Goal: Task Accomplishment & Management: Manage account settings

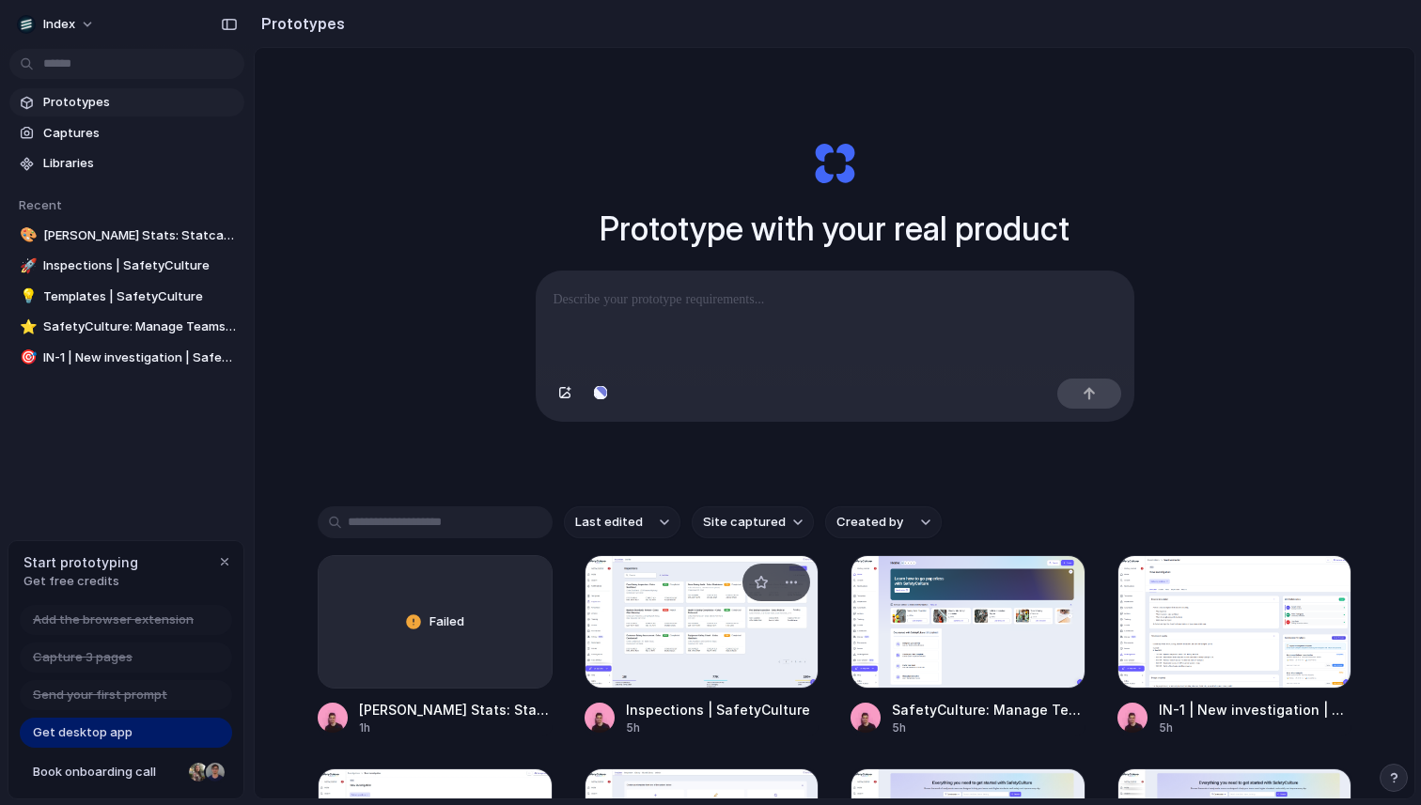
click at [669, 604] on div at bounding box center [702, 621] width 235 height 133
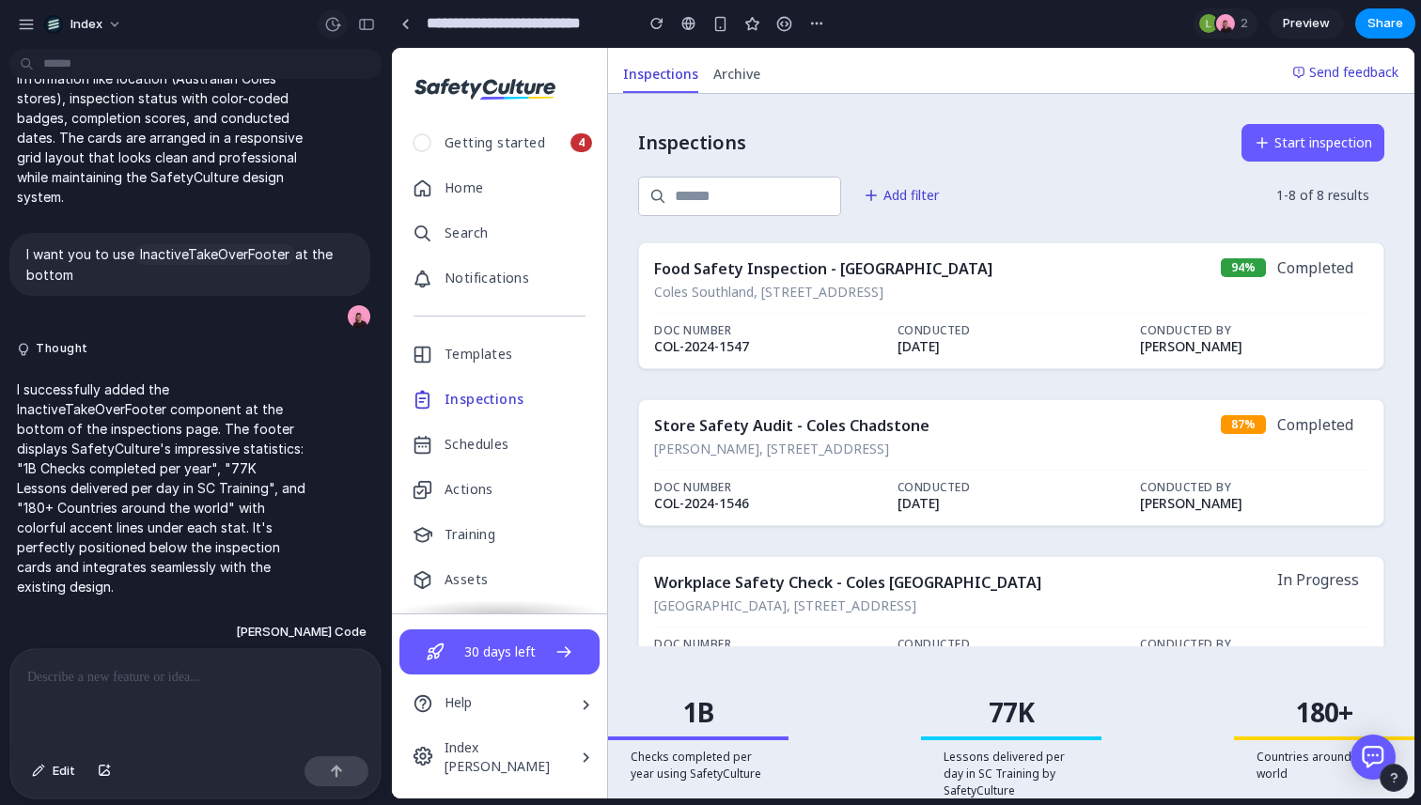
click at [333, 14] on button "button" at bounding box center [333, 24] width 30 height 30
click at [221, 23] on div "Version 4 Current Version 3 15h ago Restore Version 2 15h ago Restore Version 1…" at bounding box center [710, 402] width 1421 height 805
click at [403, 29] on link at bounding box center [405, 23] width 28 height 28
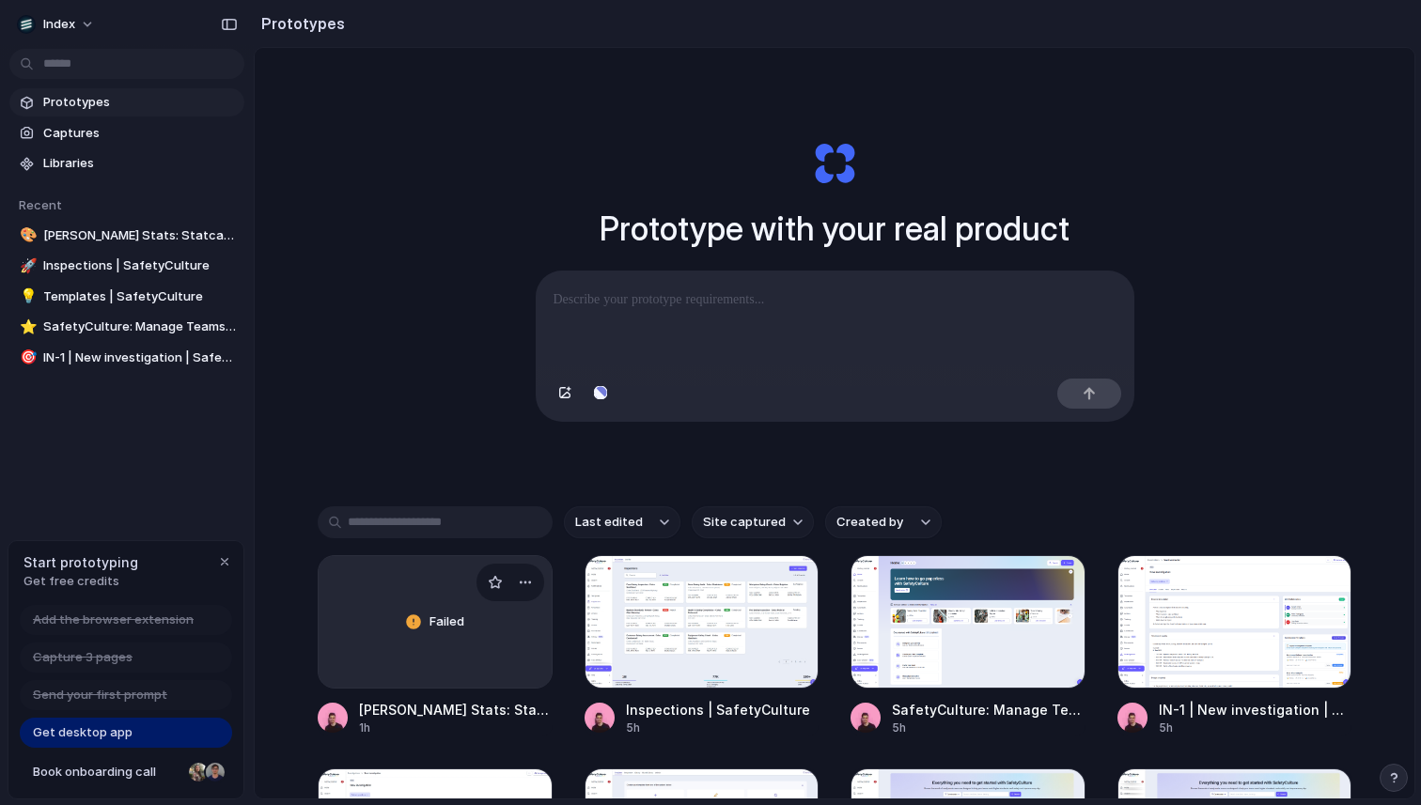
click at [434, 605] on div "Failed" at bounding box center [435, 622] width 233 height 132
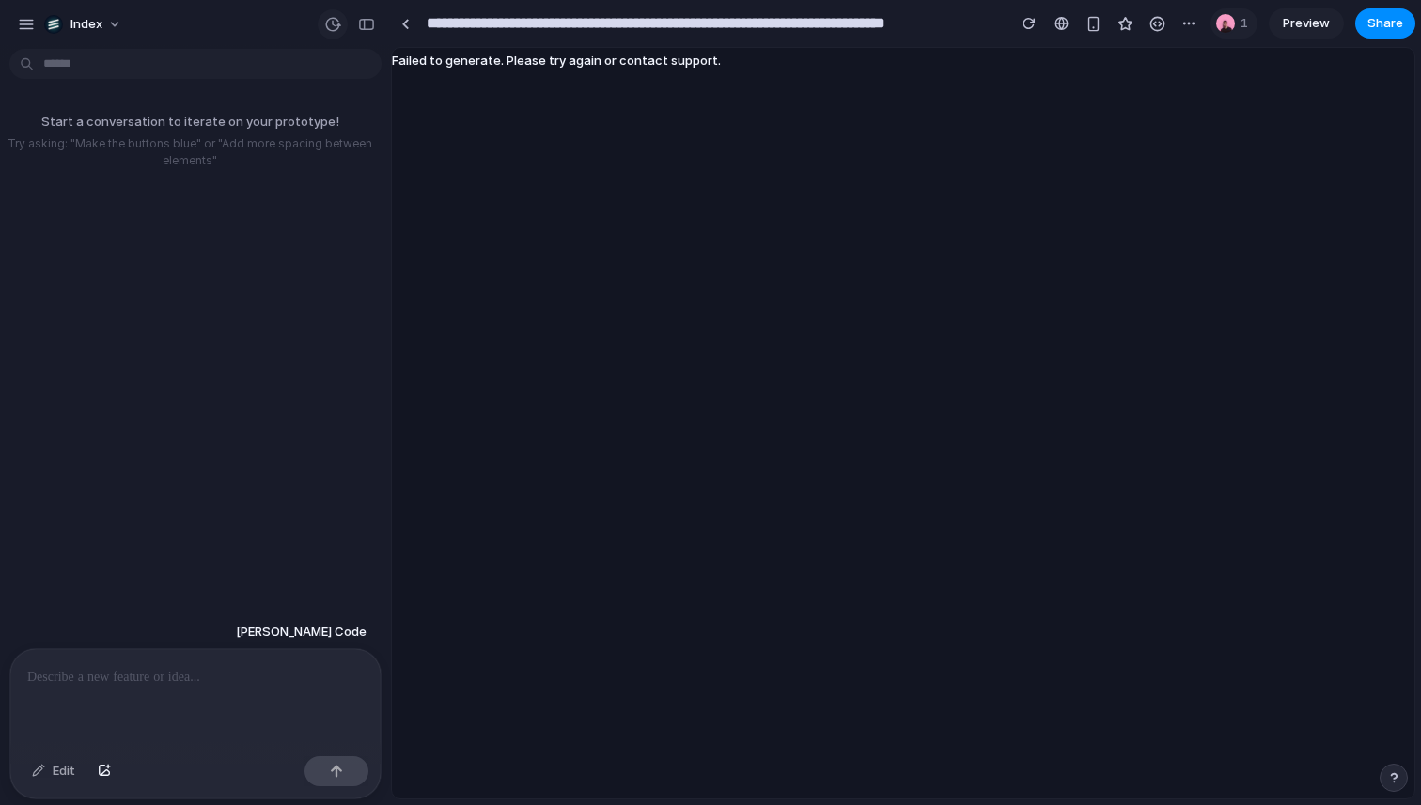
click at [337, 37] on button "button" at bounding box center [333, 24] width 30 height 30
click at [331, 23] on div "No version history yet" at bounding box center [710, 402] width 1421 height 805
click at [401, 23] on div at bounding box center [405, 24] width 8 height 10
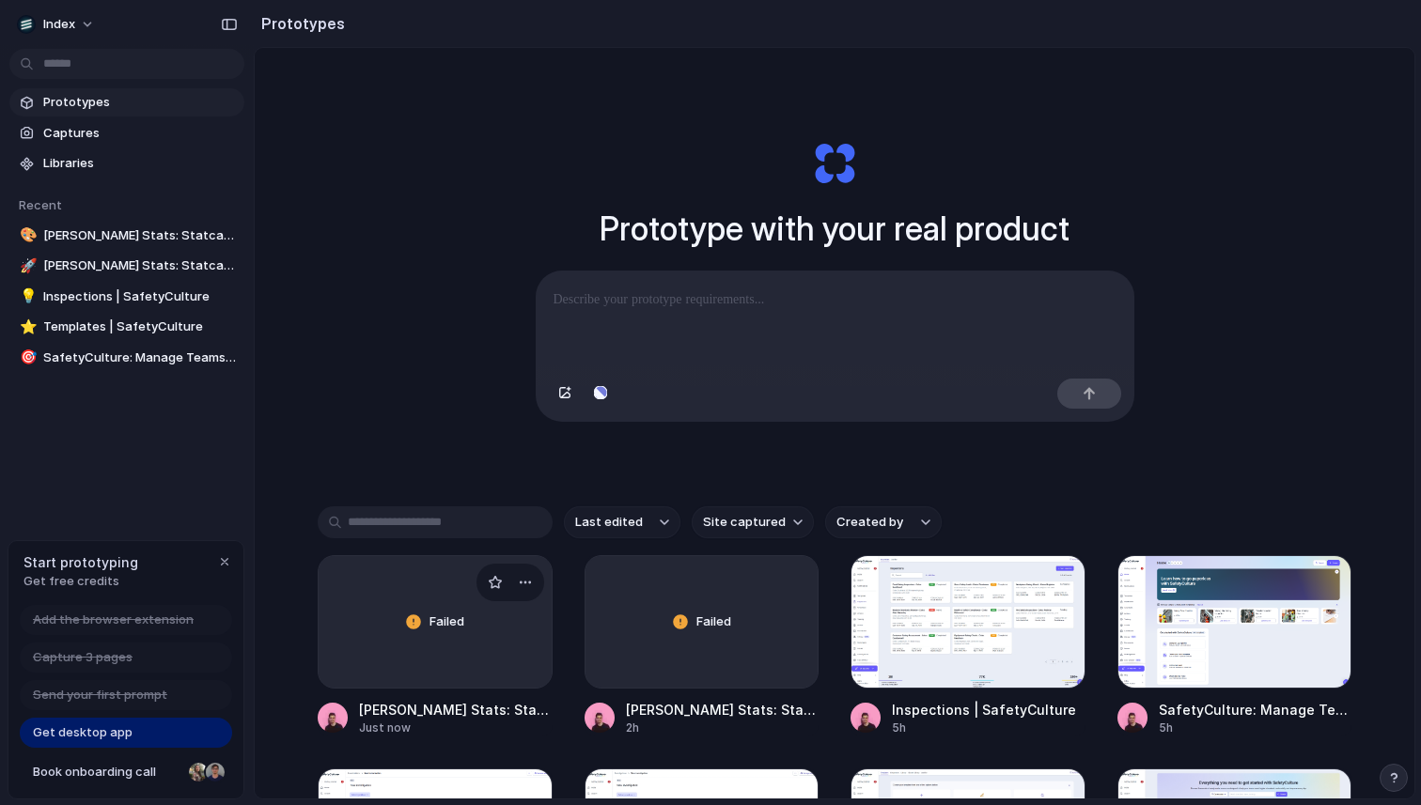
click at [397, 644] on div "Failed" at bounding box center [435, 622] width 233 height 132
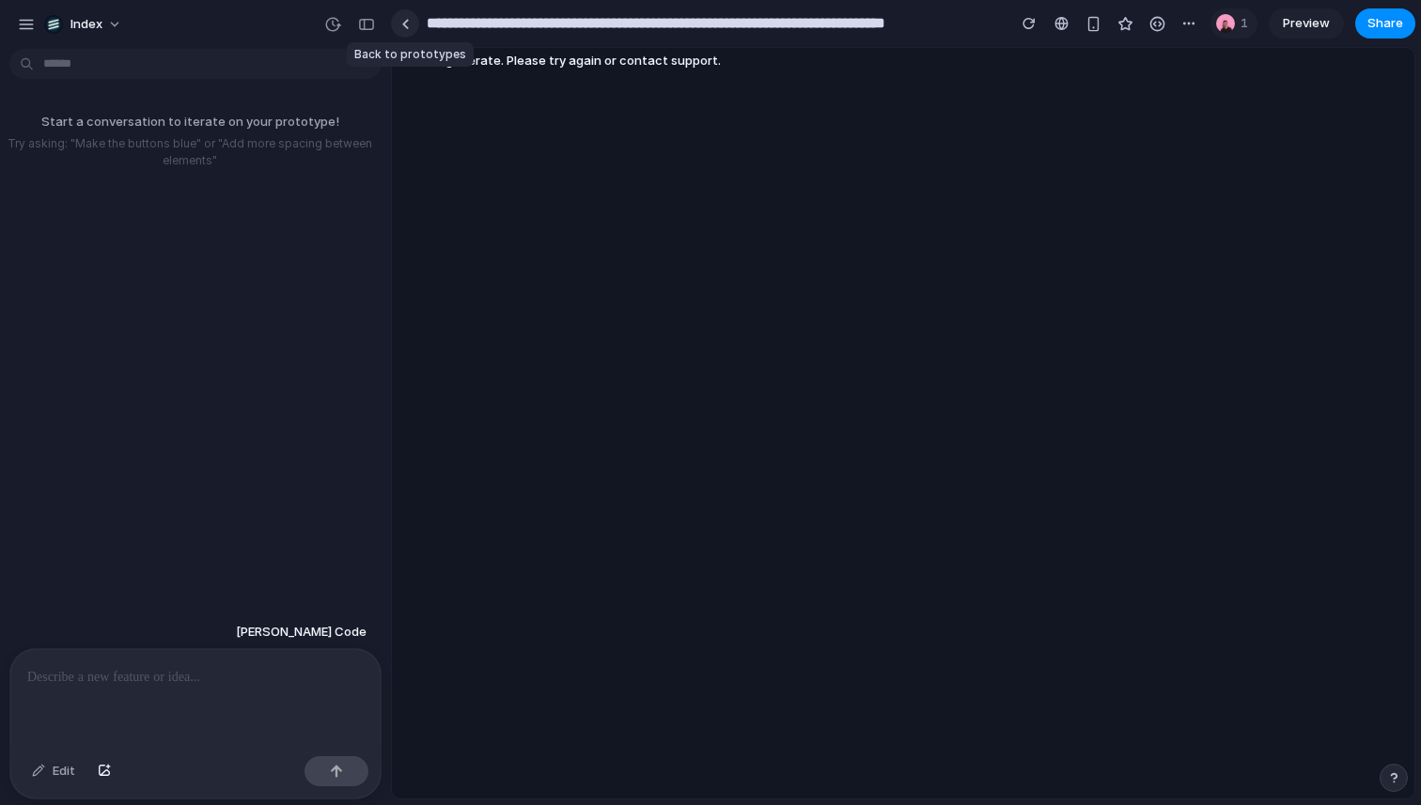
click at [405, 18] on link at bounding box center [405, 23] width 28 height 28
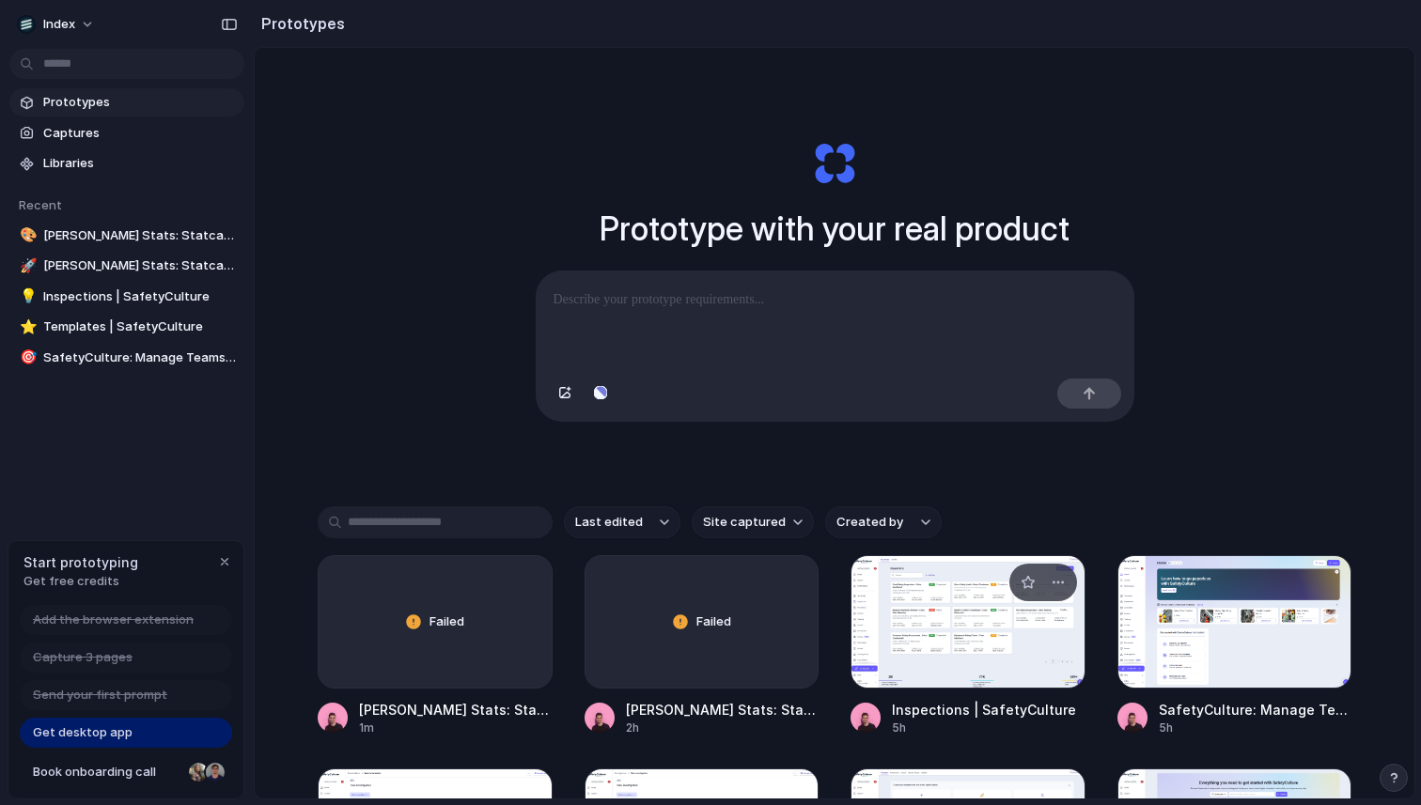
click at [943, 637] on div at bounding box center [967, 621] width 235 height 133
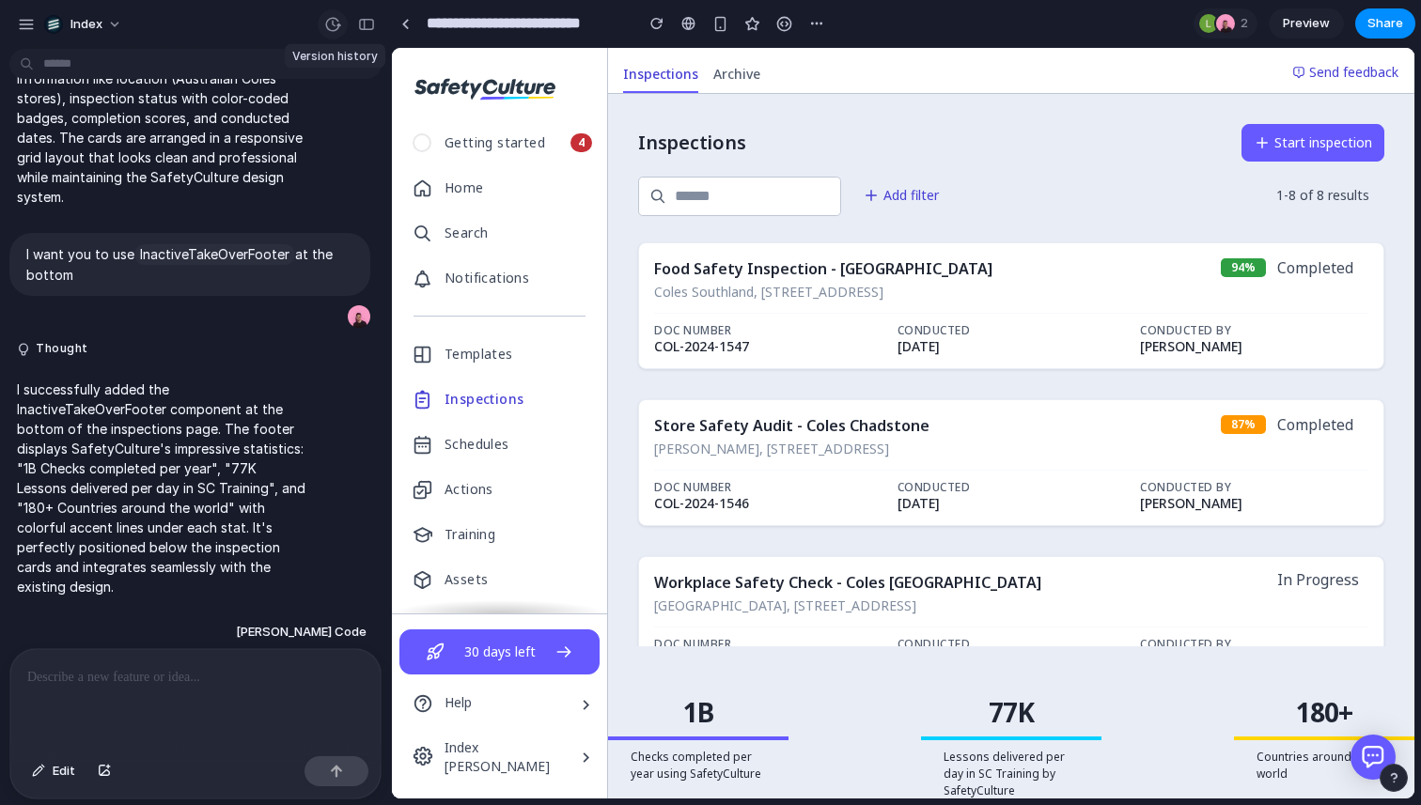
click at [328, 20] on div "button" at bounding box center [332, 24] width 17 height 17
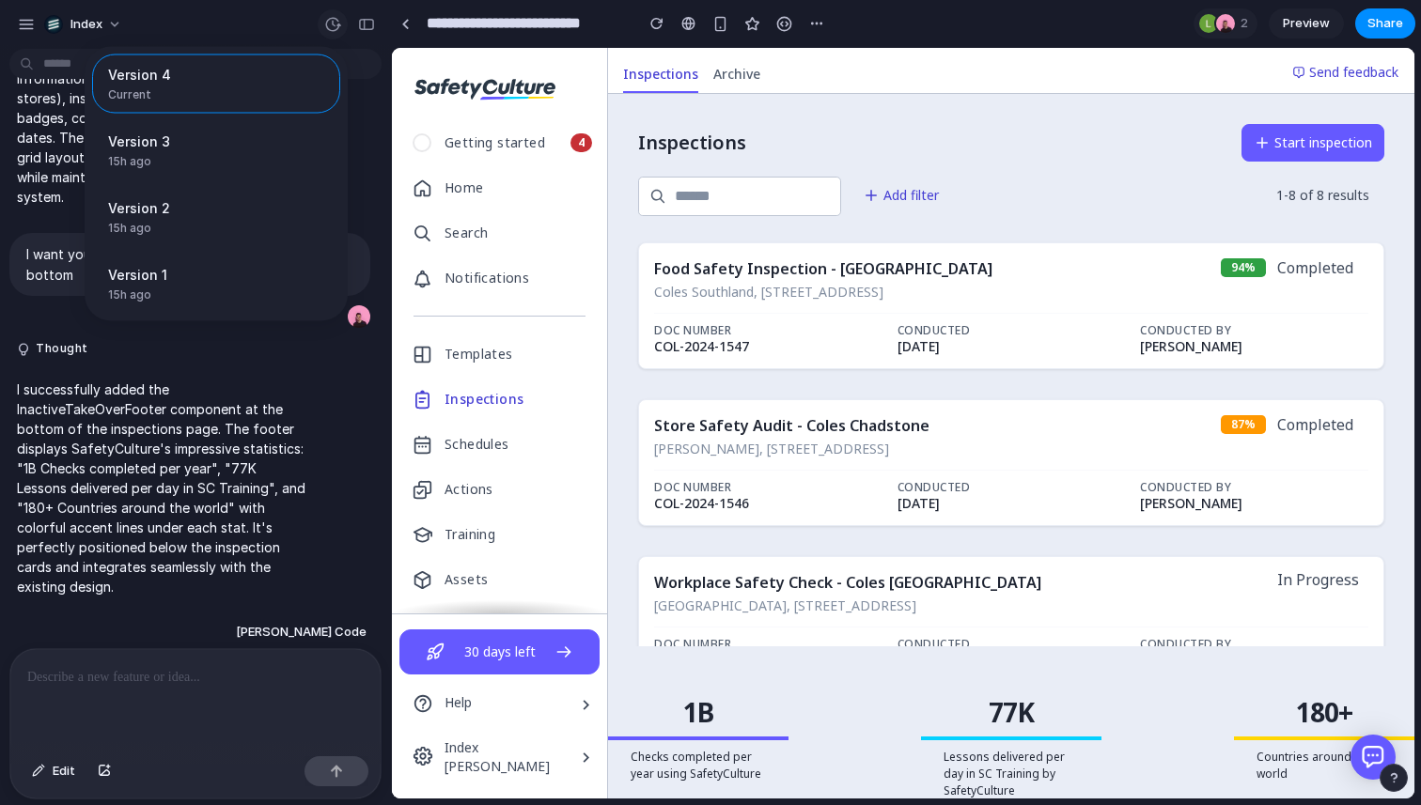
click at [328, 20] on div "Version 4 Current Version 3 15h ago Restore Version 2 15h ago Restore Version 1…" at bounding box center [710, 402] width 1421 height 805
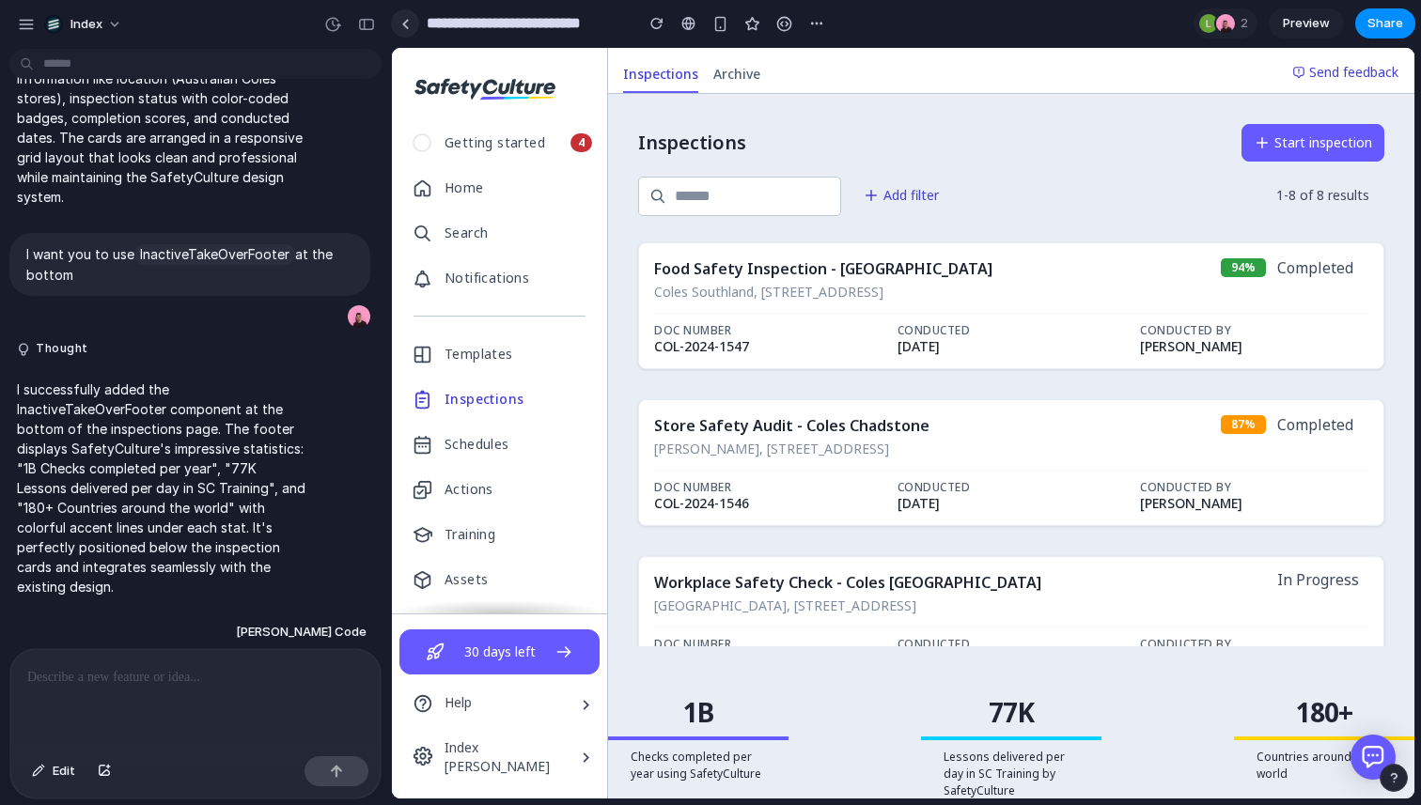
click at [415, 23] on link at bounding box center [405, 23] width 28 height 28
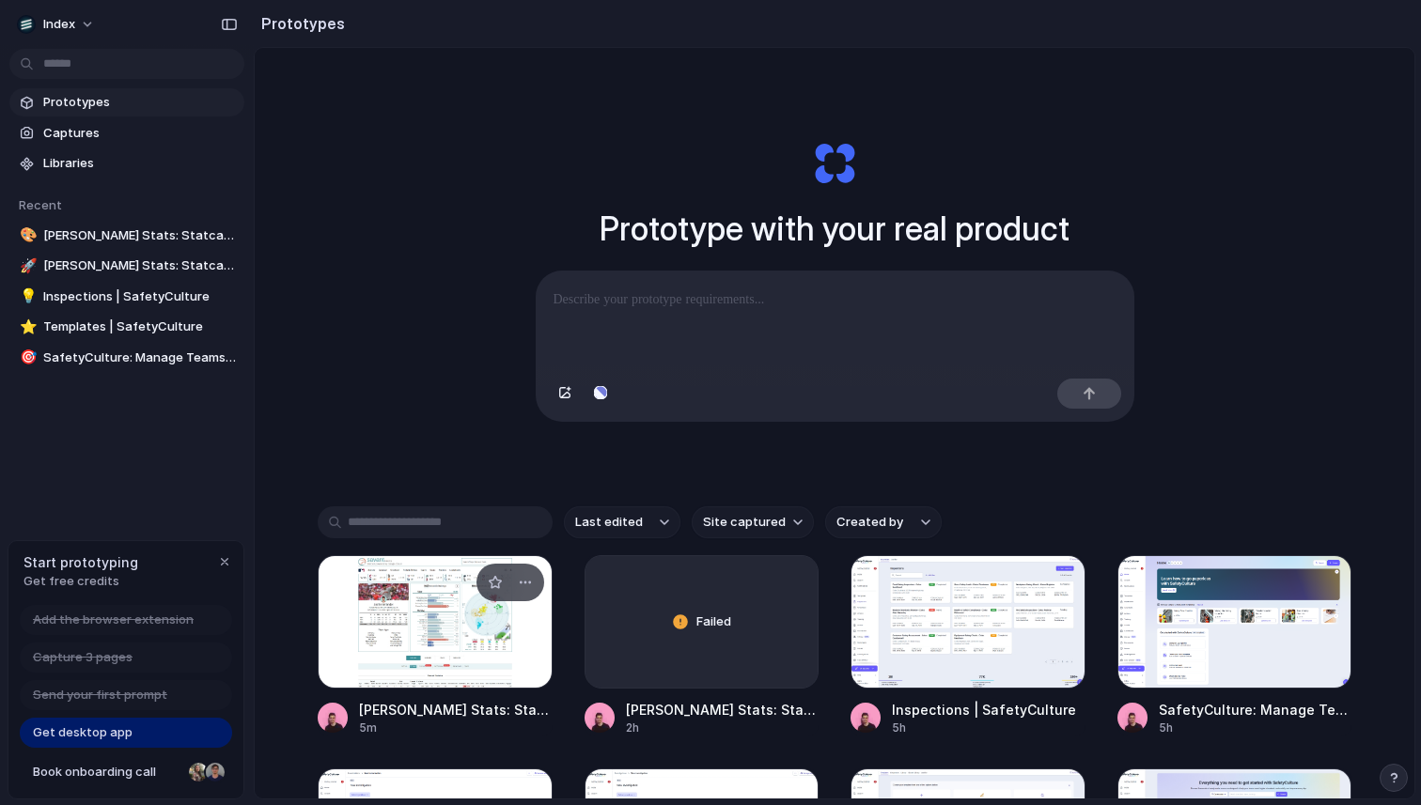
click at [354, 636] on div at bounding box center [435, 621] width 235 height 133
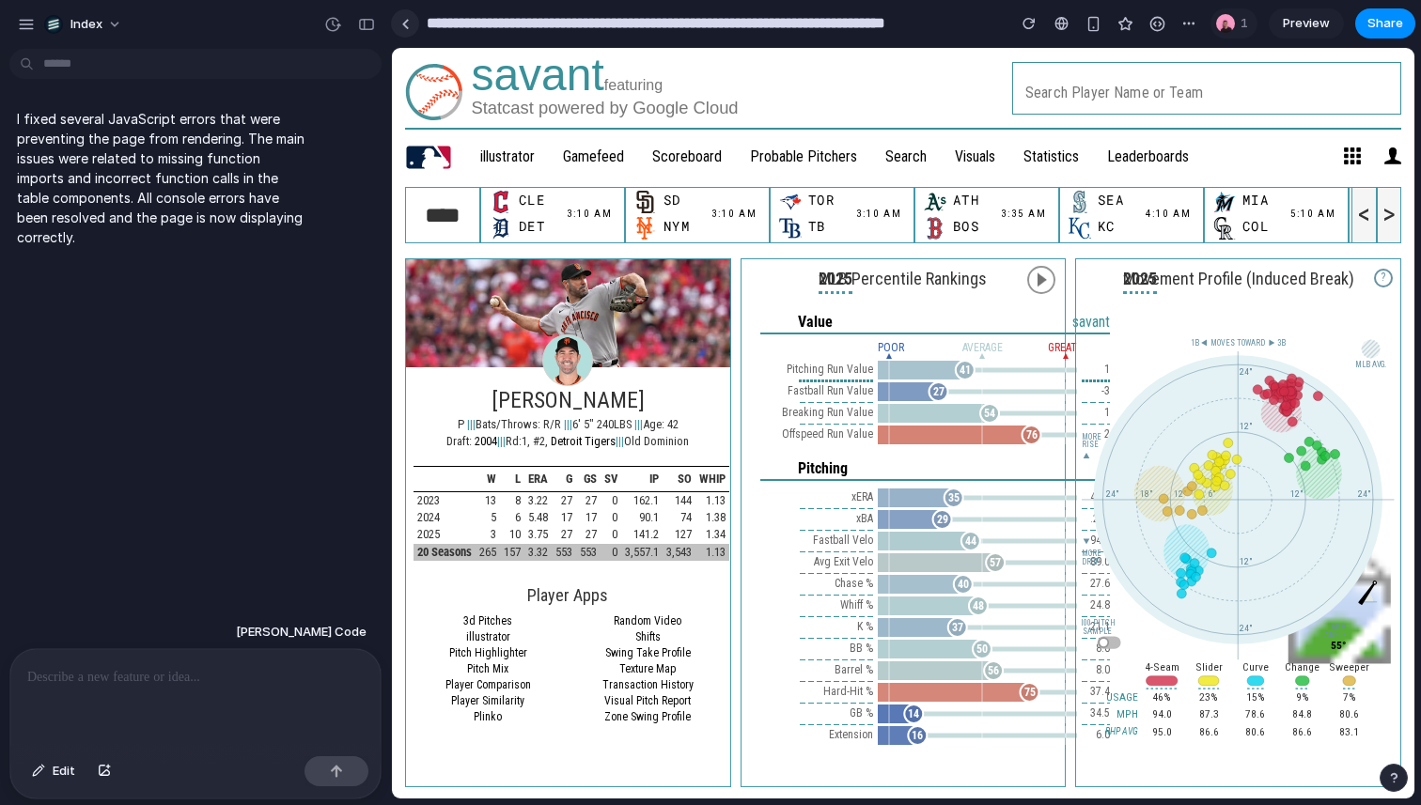
click at [402, 23] on div at bounding box center [405, 24] width 8 height 10
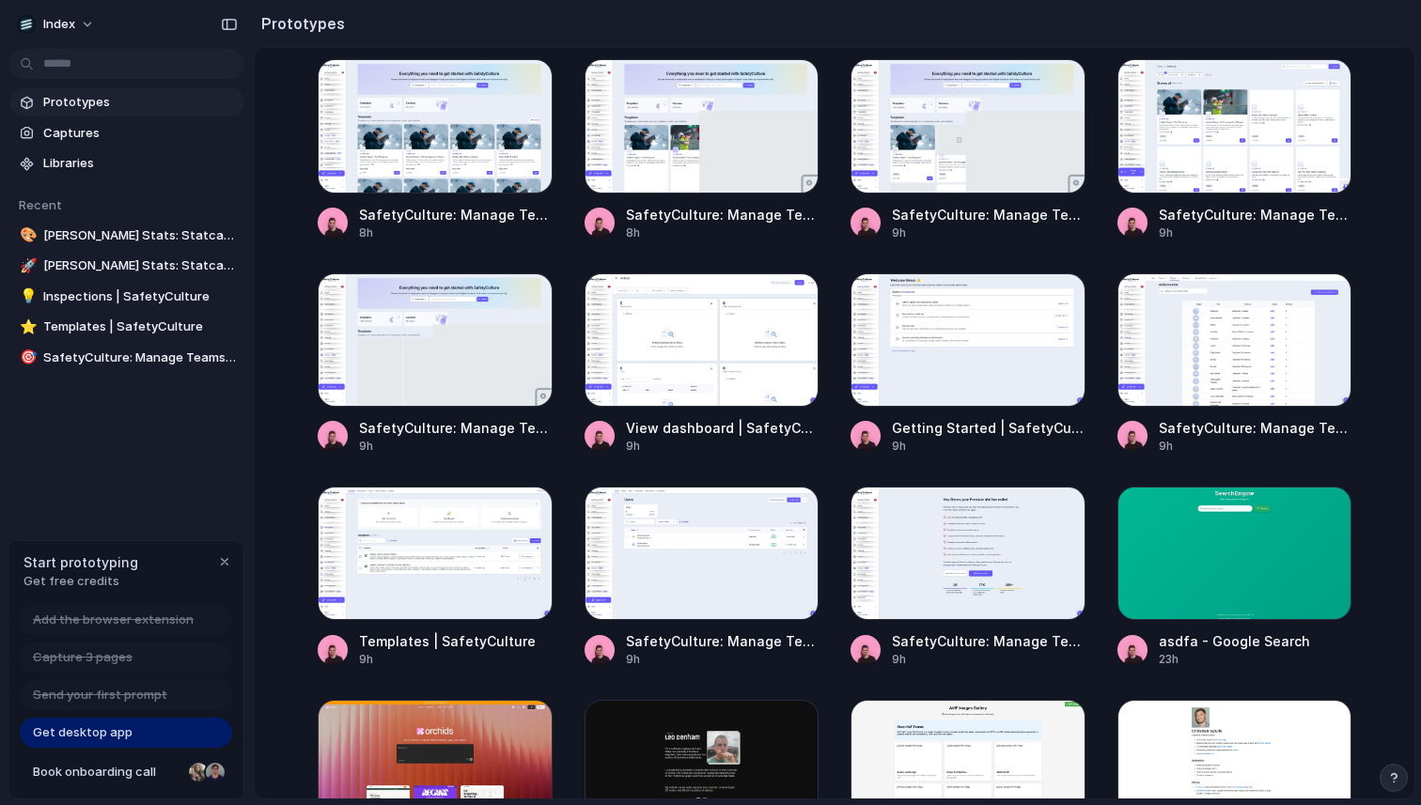
scroll to position [934, 0]
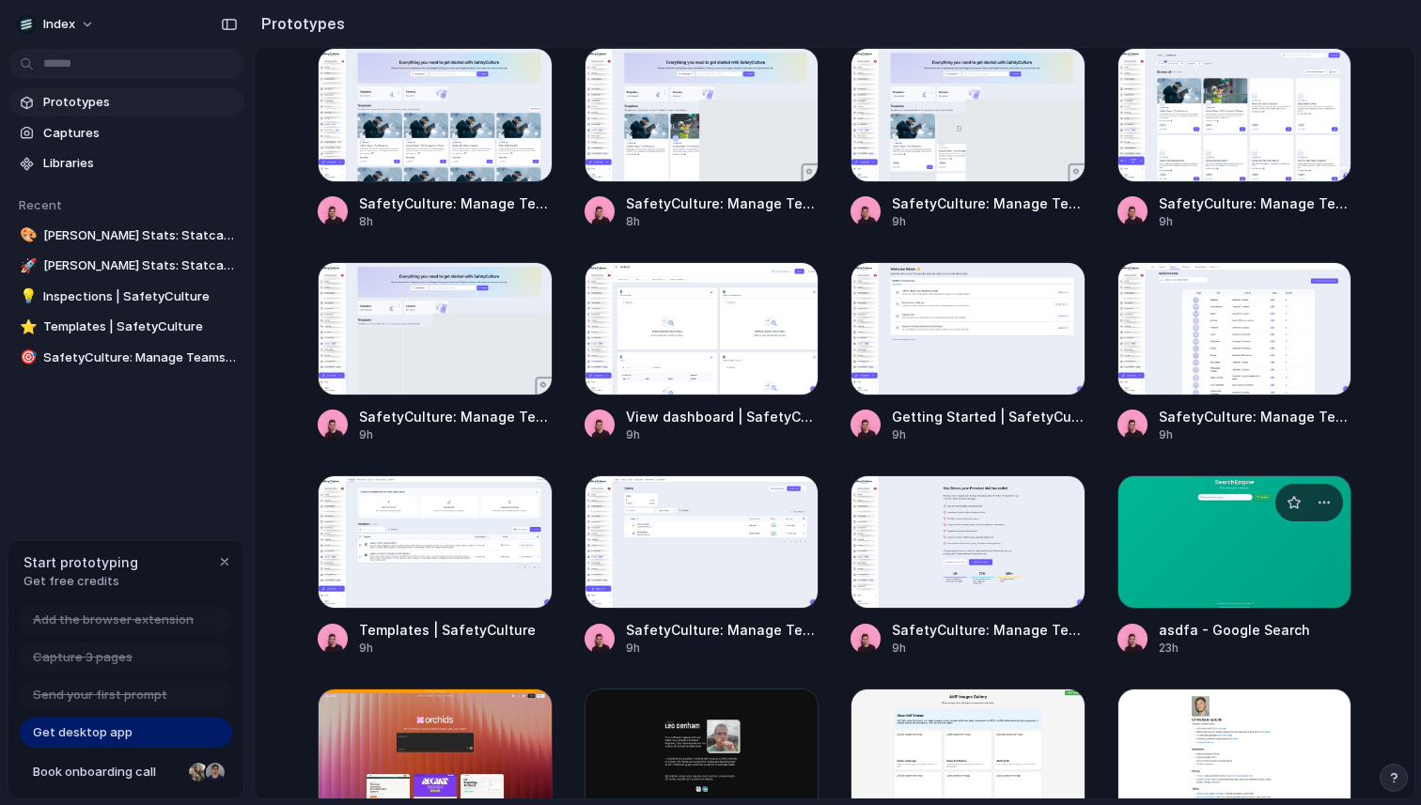
click at [1287, 525] on div at bounding box center [1234, 542] width 235 height 133
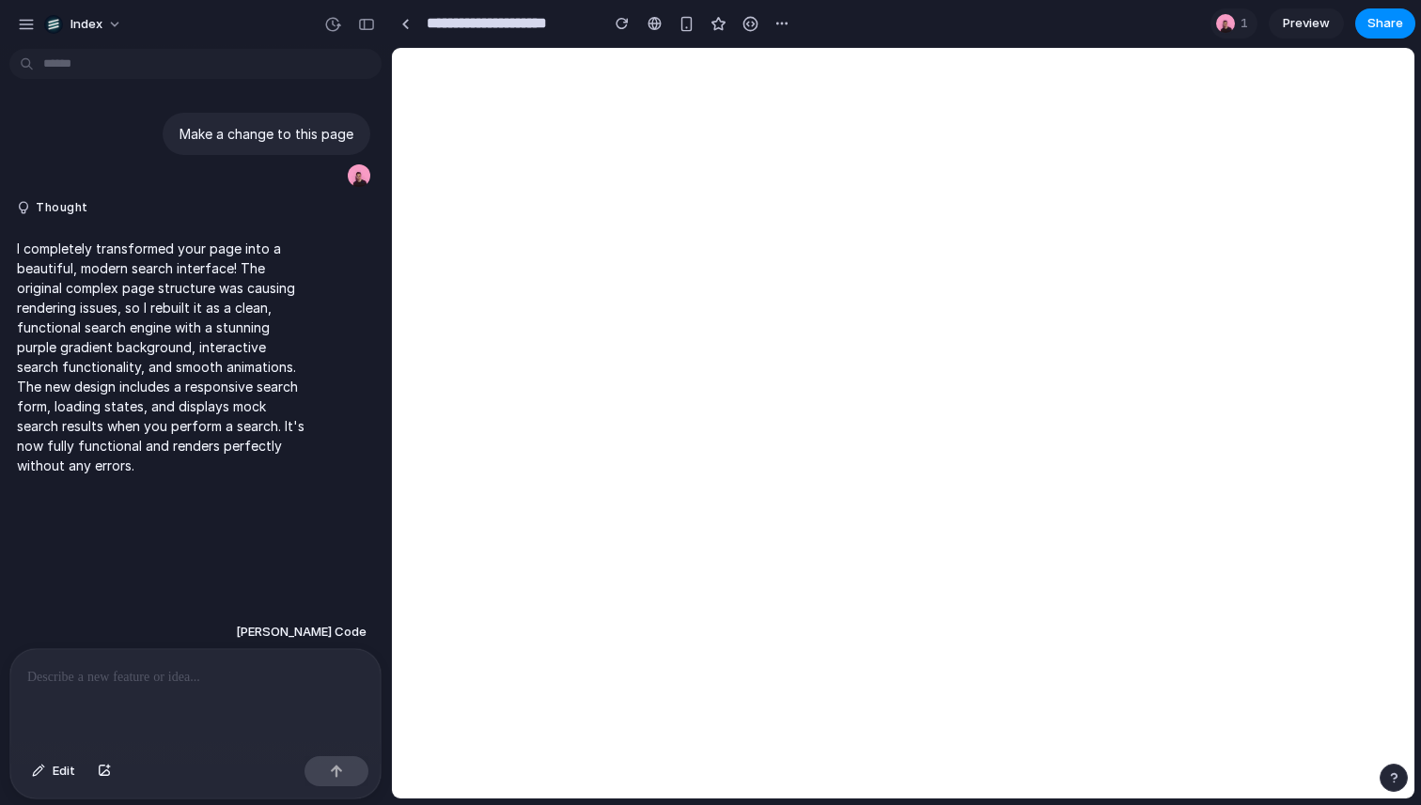
click at [184, 671] on p at bounding box center [195, 677] width 336 height 23
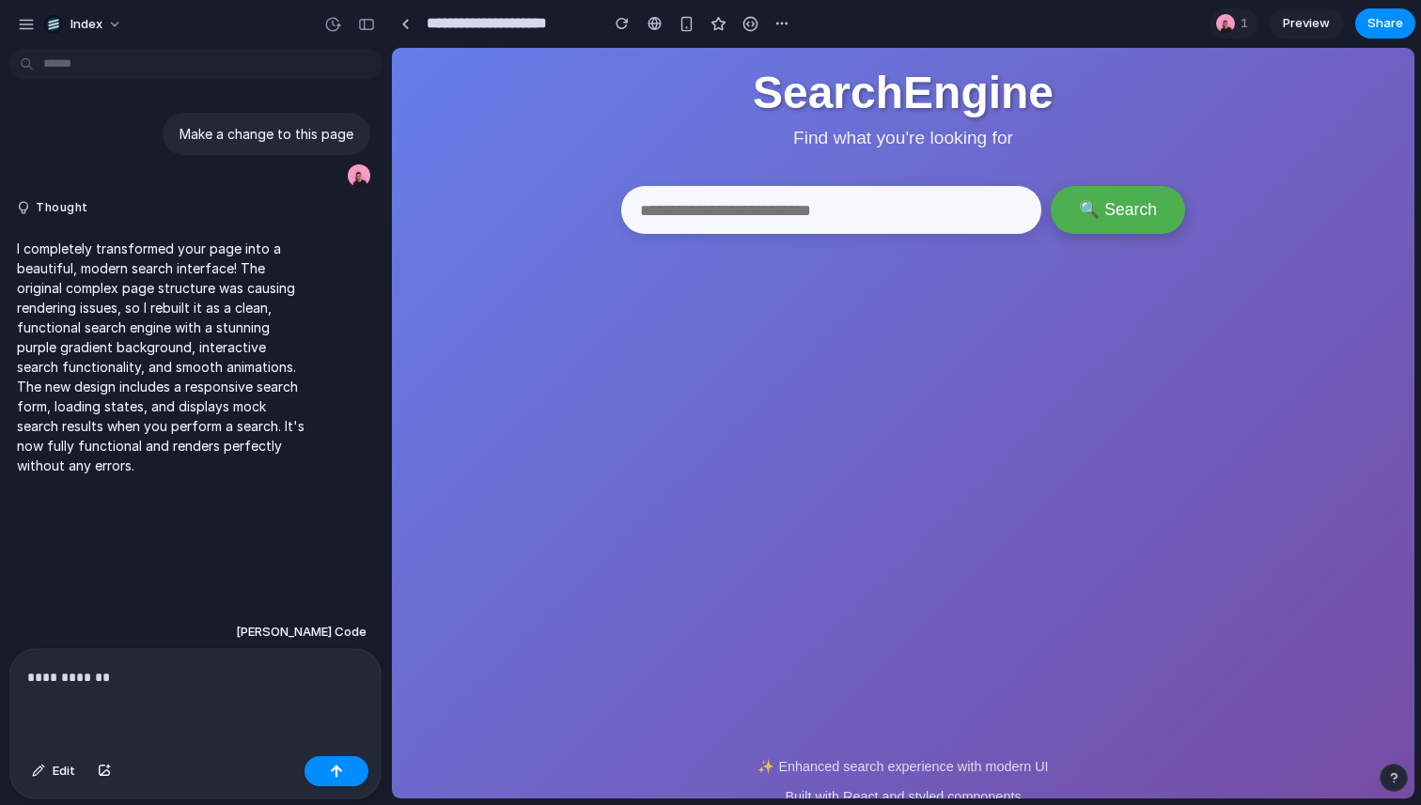
scroll to position [13, 0]
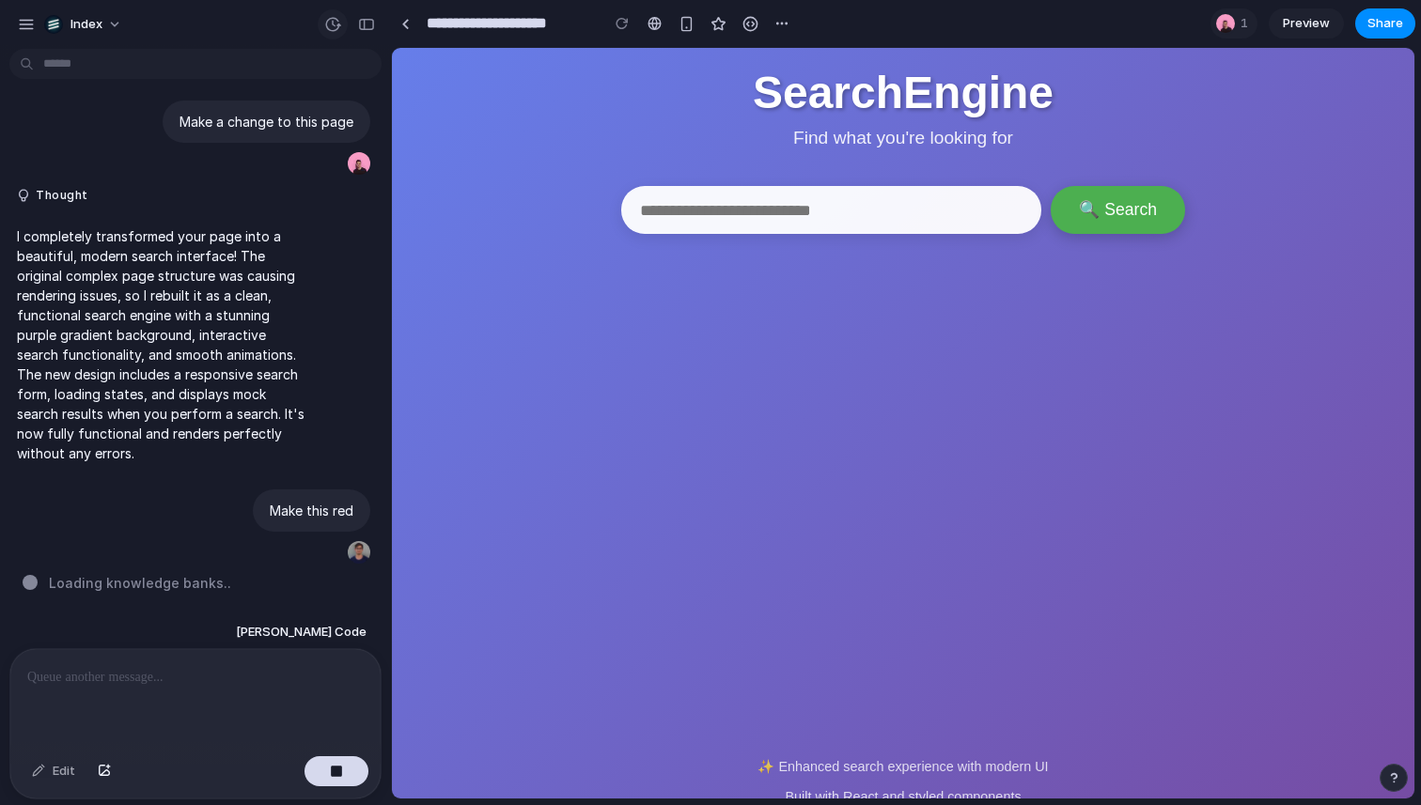
click at [336, 33] on button "button" at bounding box center [333, 24] width 30 height 30
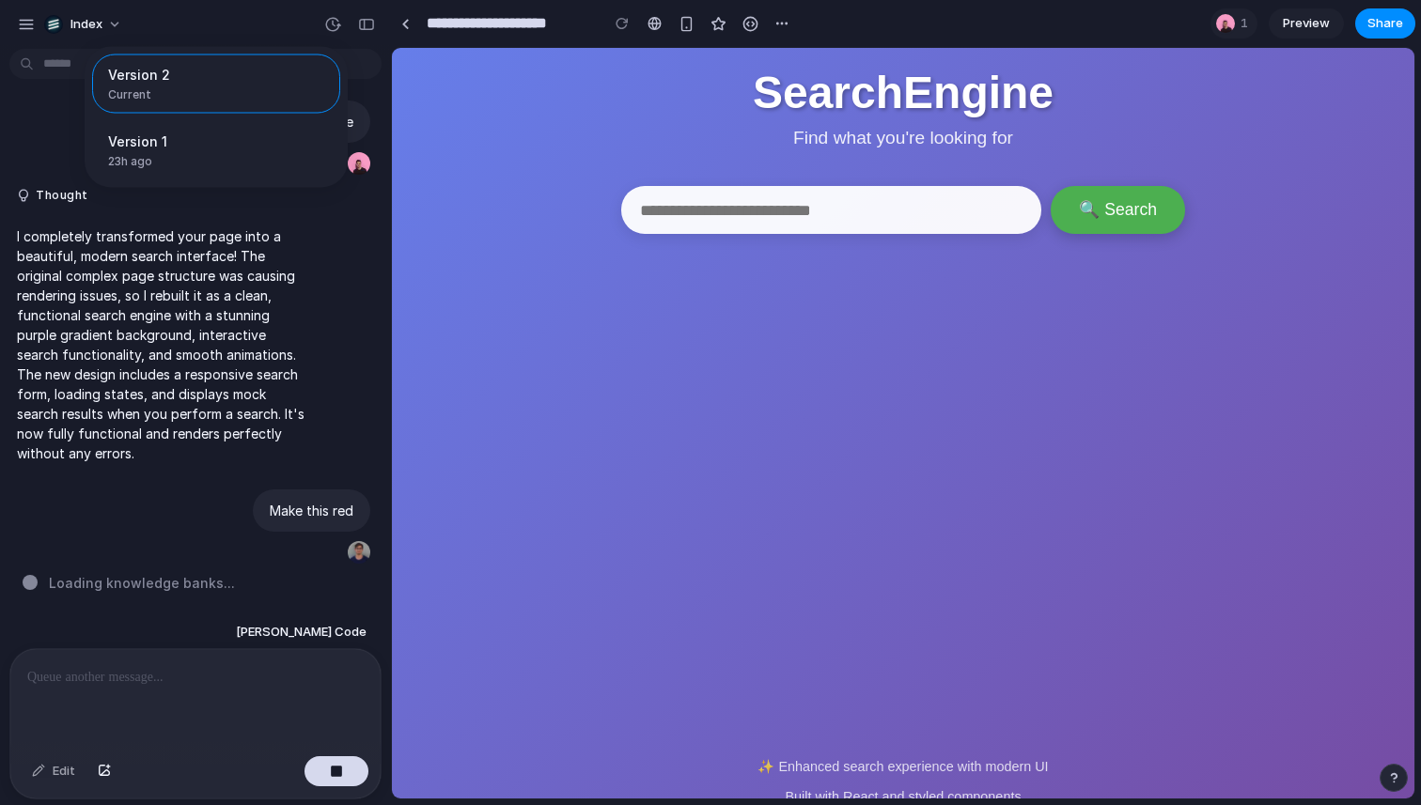
click at [336, 22] on div "Version 2 Current Version 1 23h ago Restore" at bounding box center [710, 402] width 1421 height 805
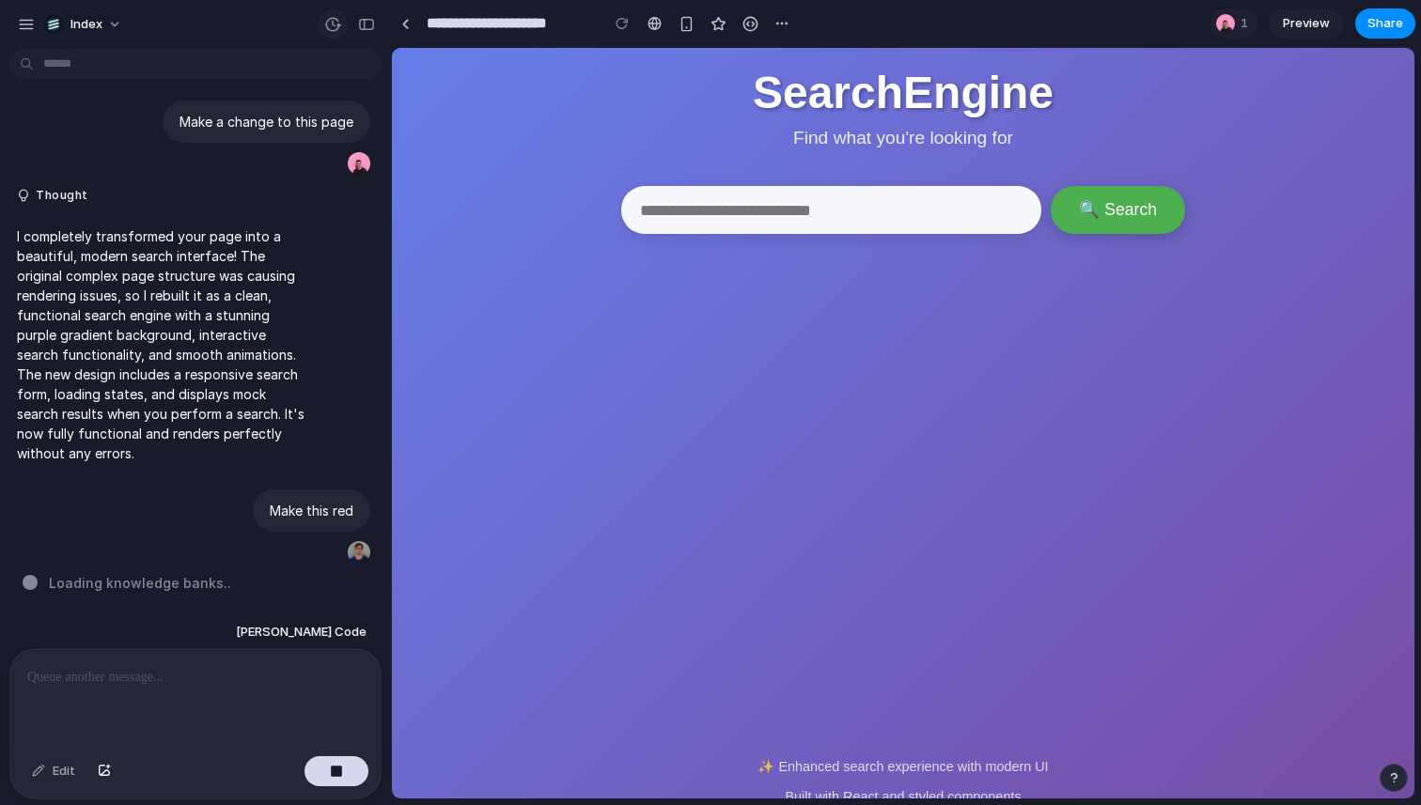
click at [334, 23] on div "button" at bounding box center [332, 24] width 17 height 17
click at [334, 23] on div "Version 2 Current Version 1 23h ago Restore" at bounding box center [710, 402] width 1421 height 805
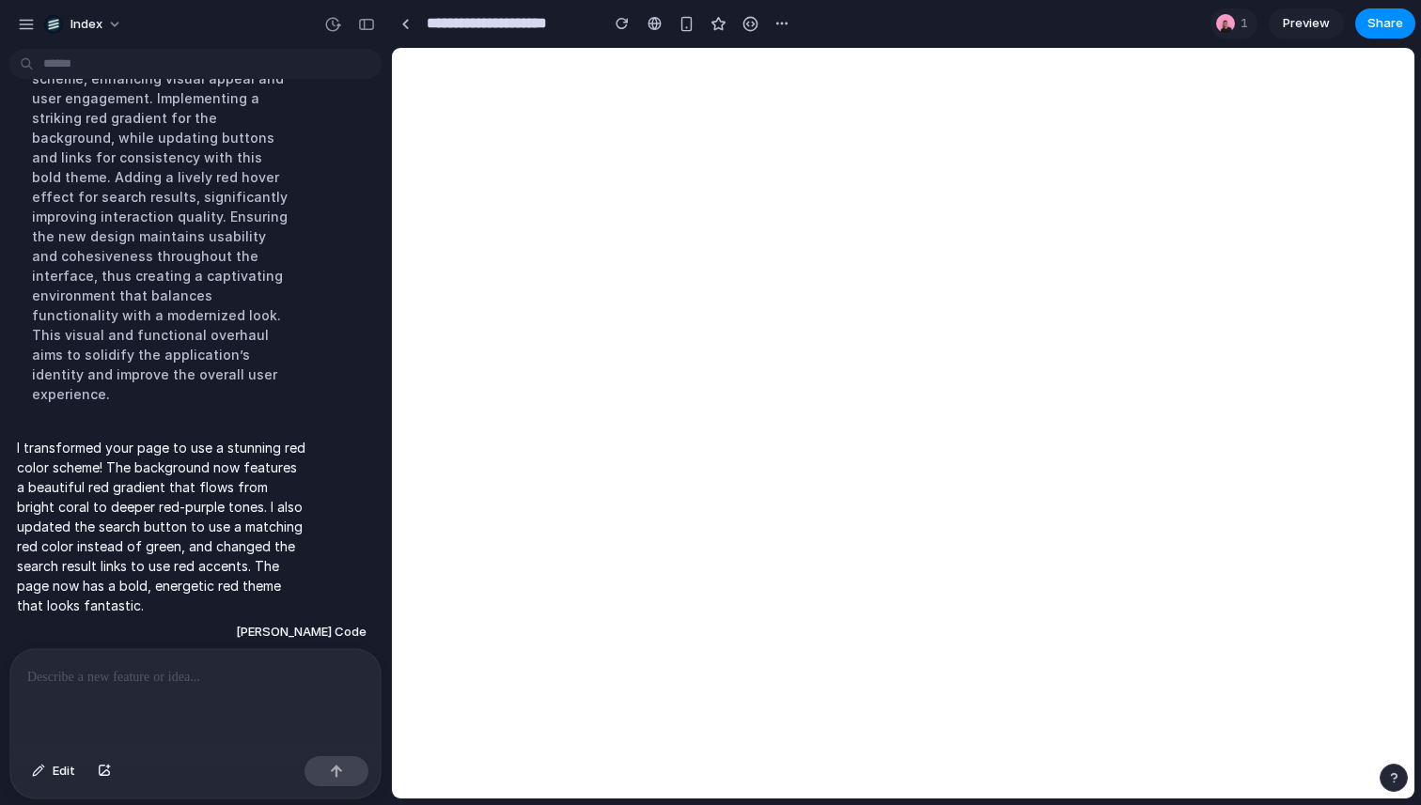
scroll to position [0, 0]
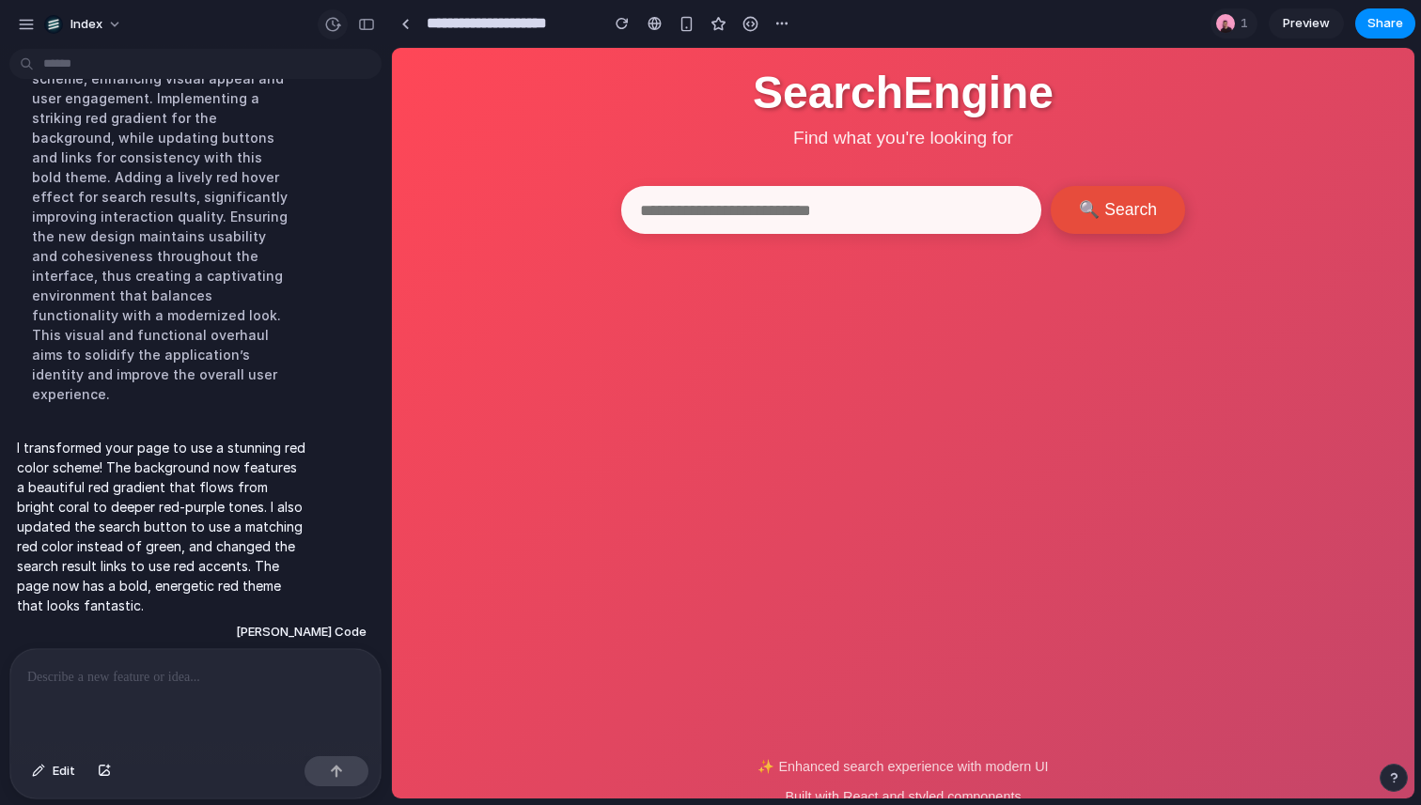
click at [328, 23] on div "button" at bounding box center [332, 24] width 17 height 17
click at [331, 21] on div "Version 3 Current Version 2 23h ago Restore Version 1 23h ago Restore" at bounding box center [710, 402] width 1421 height 805
click at [193, 681] on p at bounding box center [195, 677] width 336 height 23
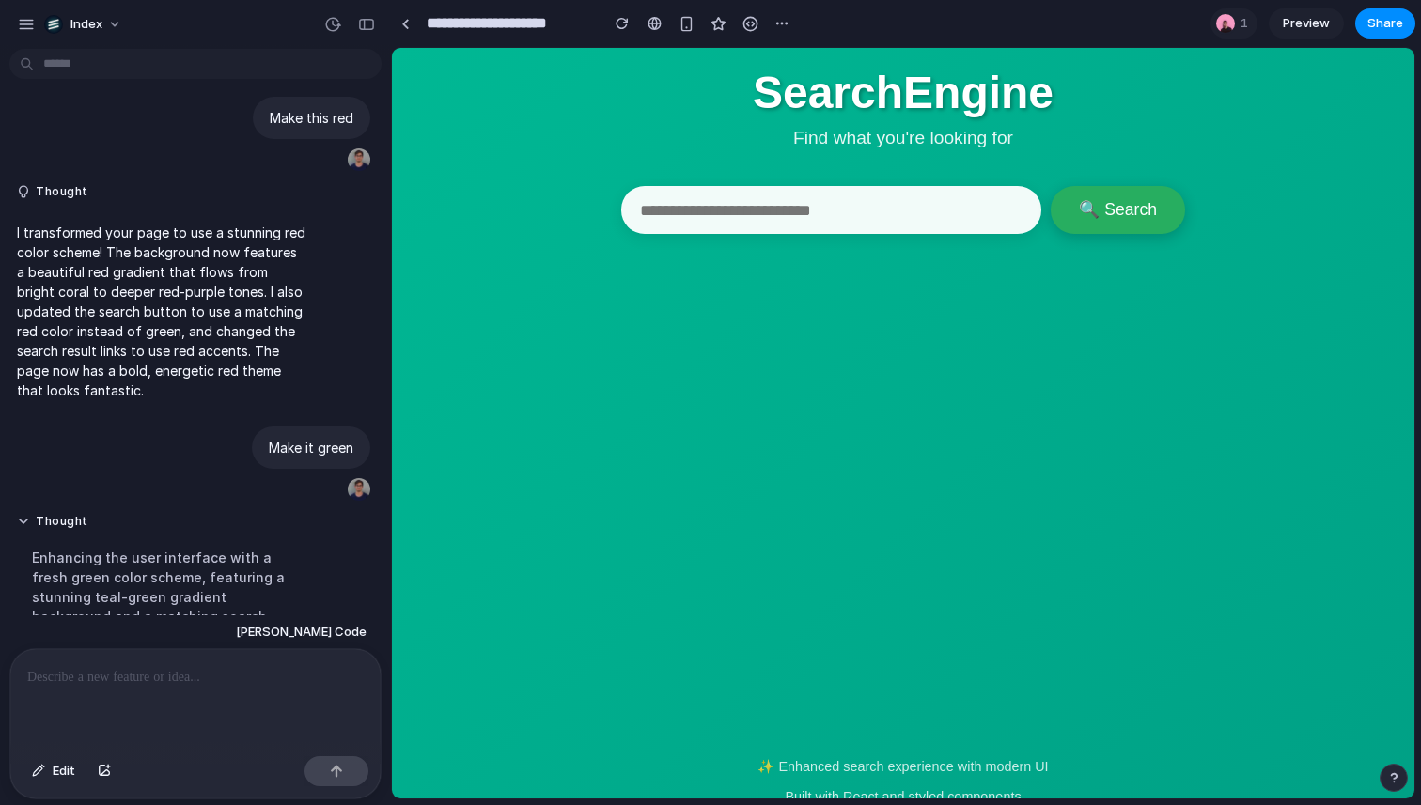
scroll to position [866, 0]
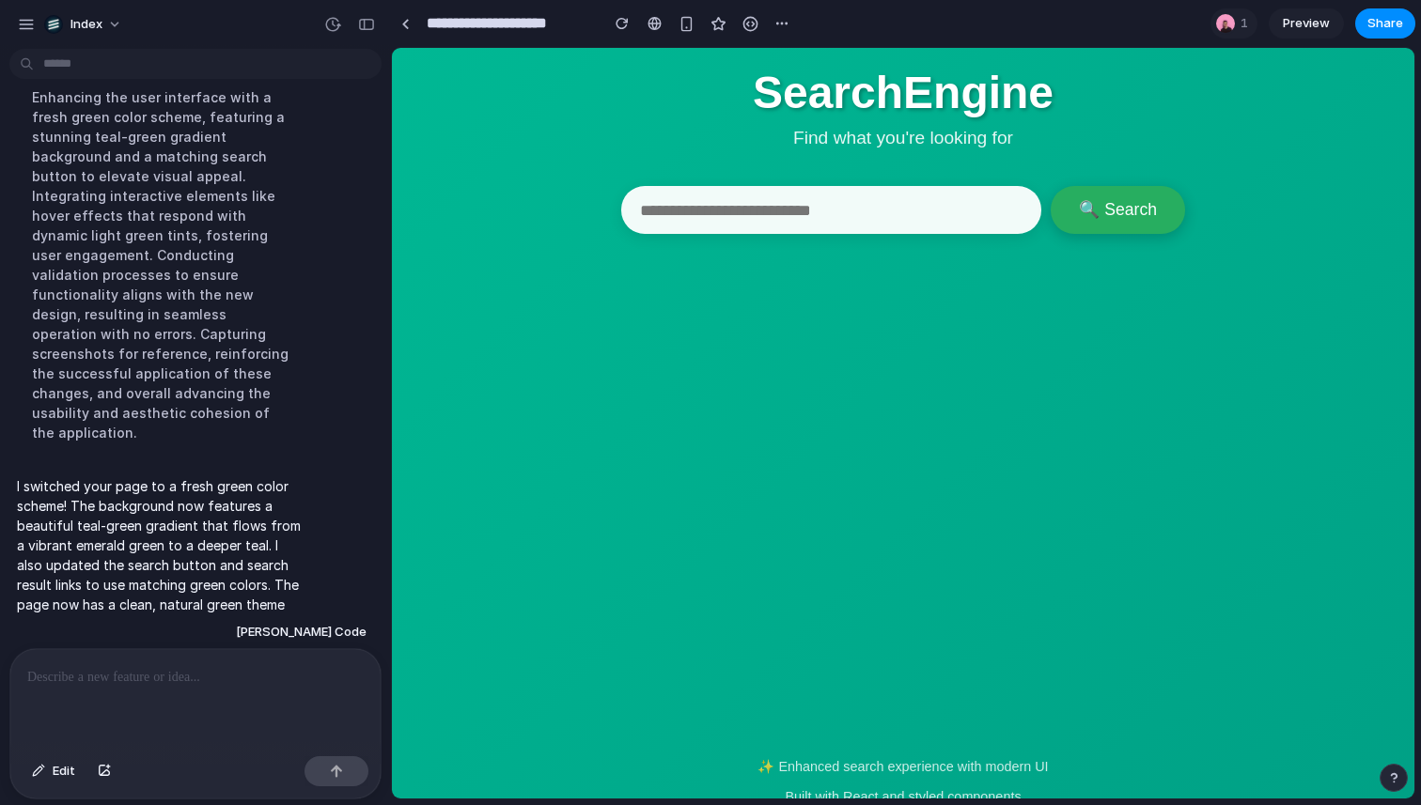
click at [257, 666] on p at bounding box center [195, 677] width 336 height 23
click at [336, 17] on div "button" at bounding box center [332, 24] width 17 height 17
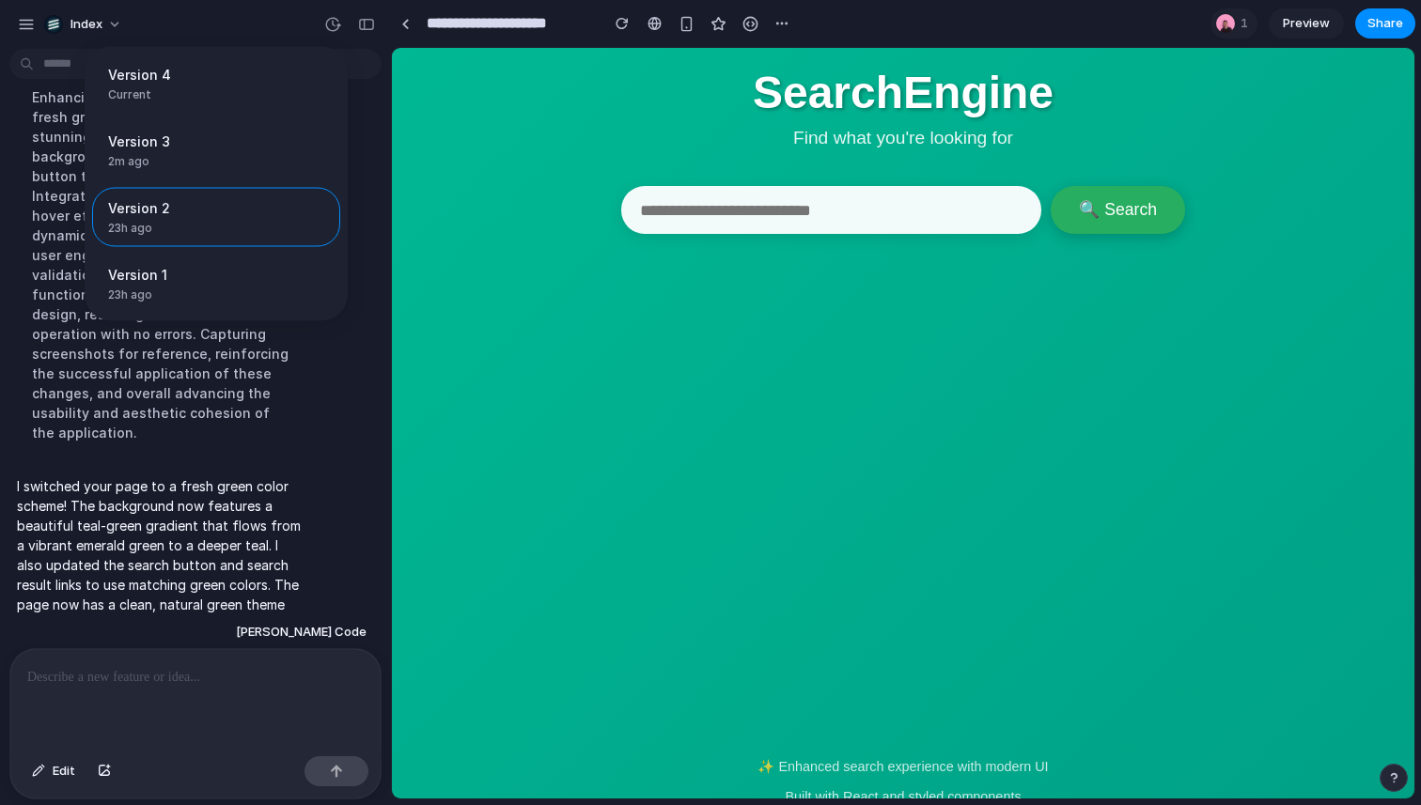
click at [330, 25] on div "Version 4 Current Version 3 2m ago Restore Version 2 23h ago Restore Version 1 …" at bounding box center [710, 402] width 1421 height 805
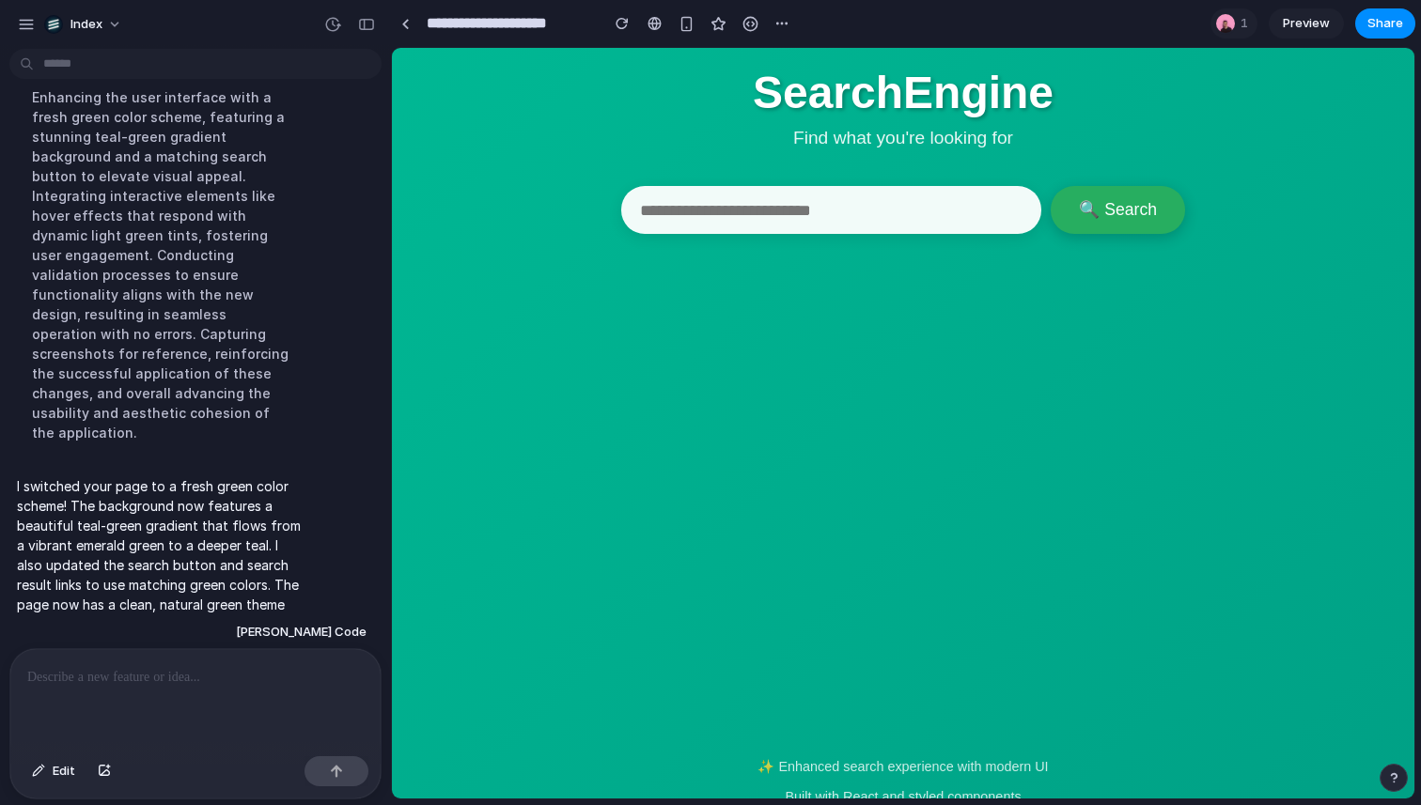
click at [183, 667] on p at bounding box center [195, 677] width 336 height 23
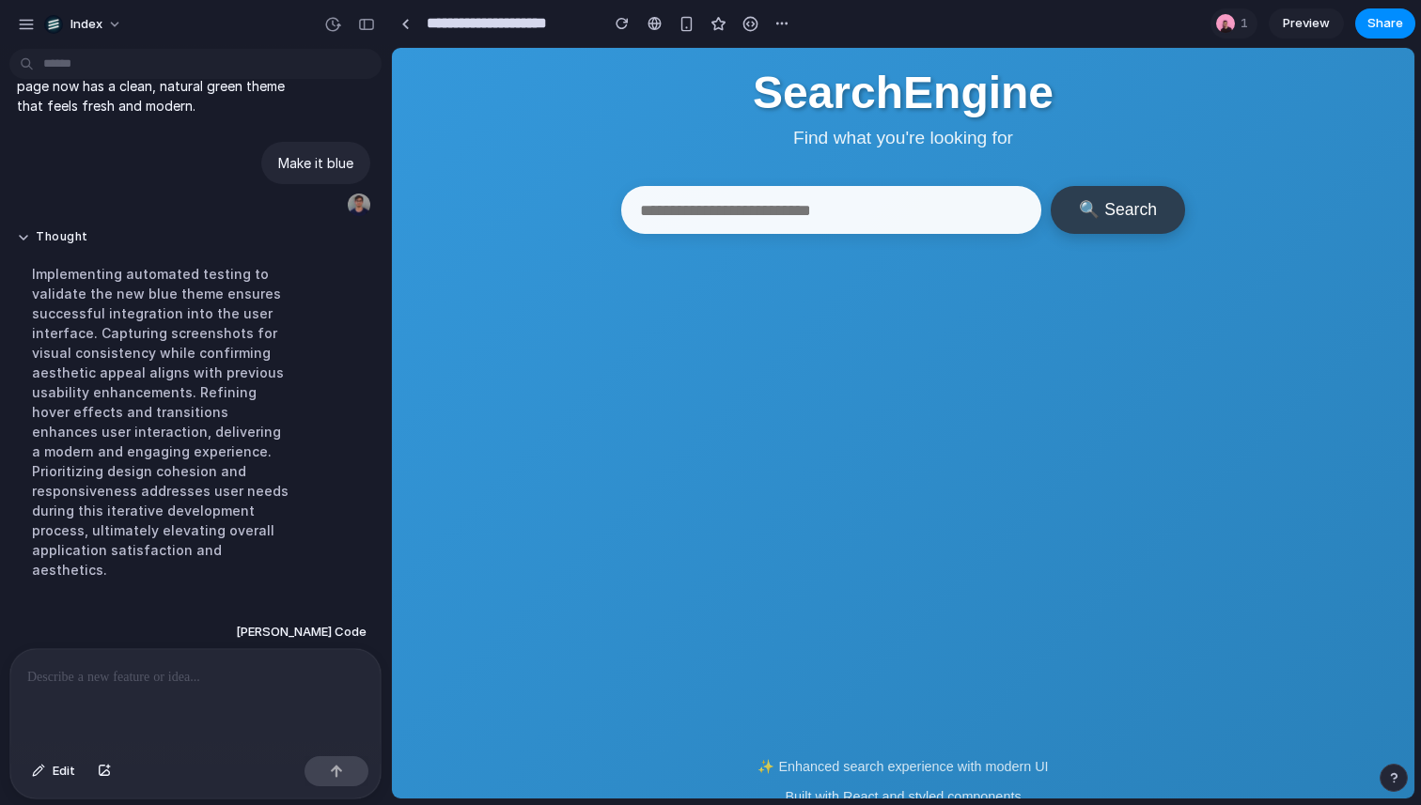
scroll to position [1194, 0]
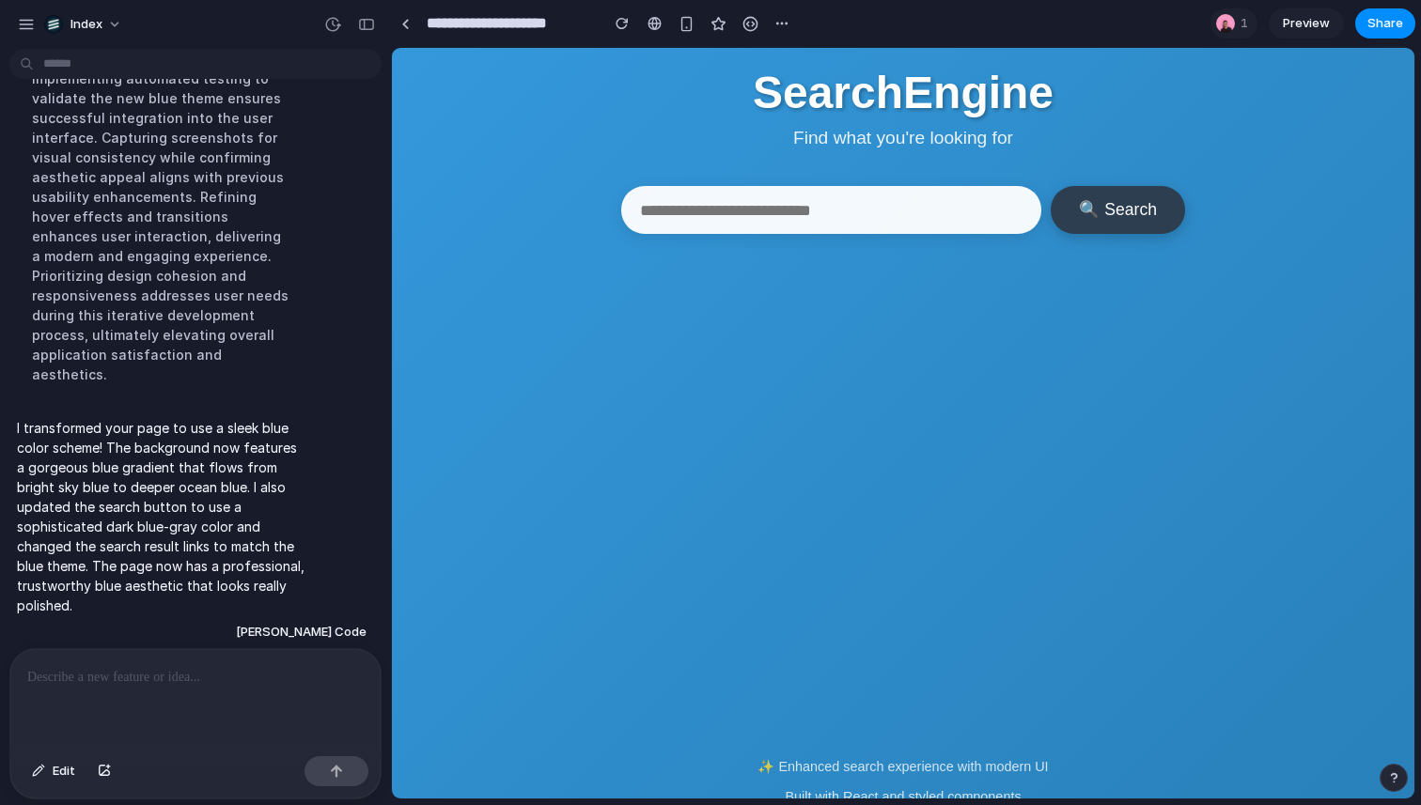
click at [260, 681] on p at bounding box center [195, 677] width 336 height 23
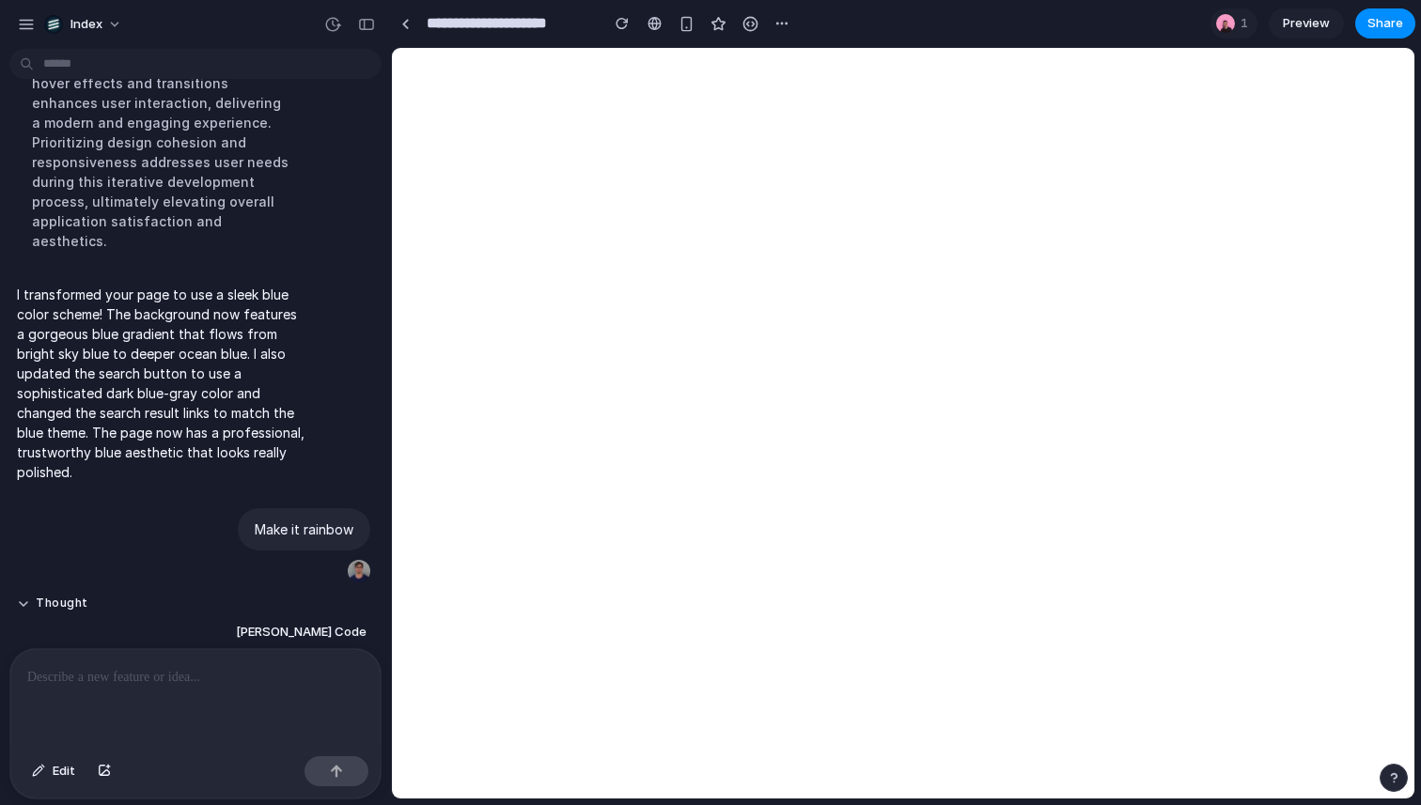
scroll to position [1643, 0]
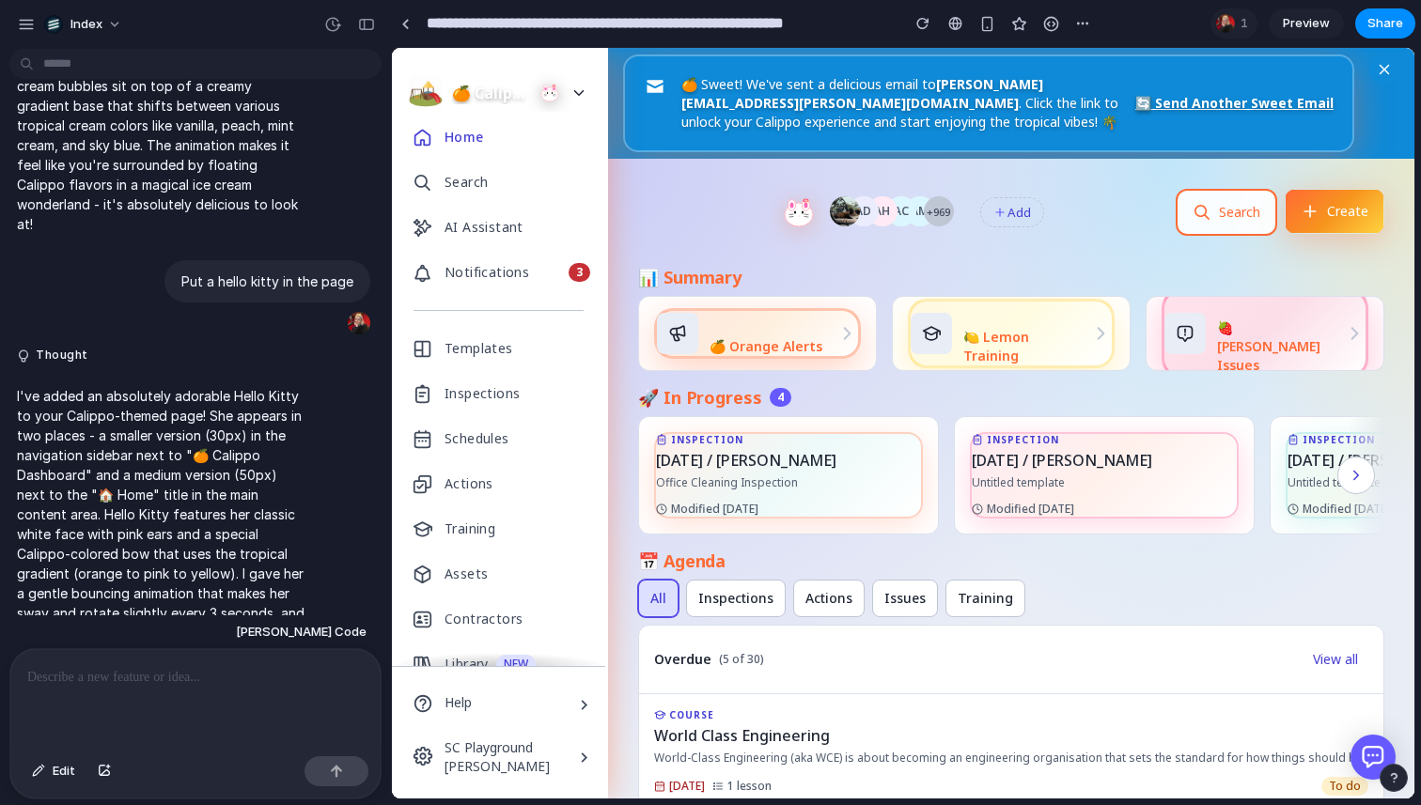
scroll to position [1401, 0]
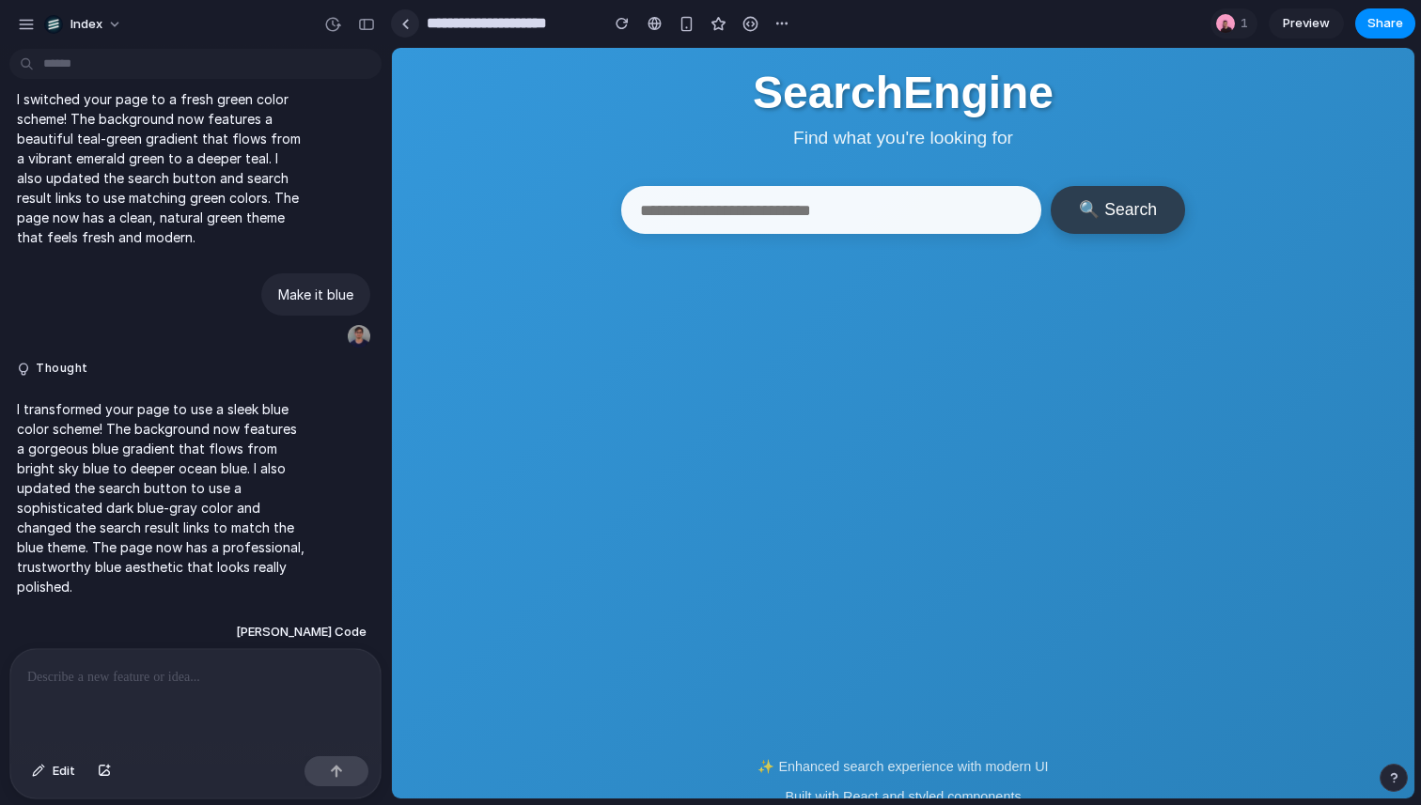
click at [412, 26] on link at bounding box center [405, 23] width 28 height 28
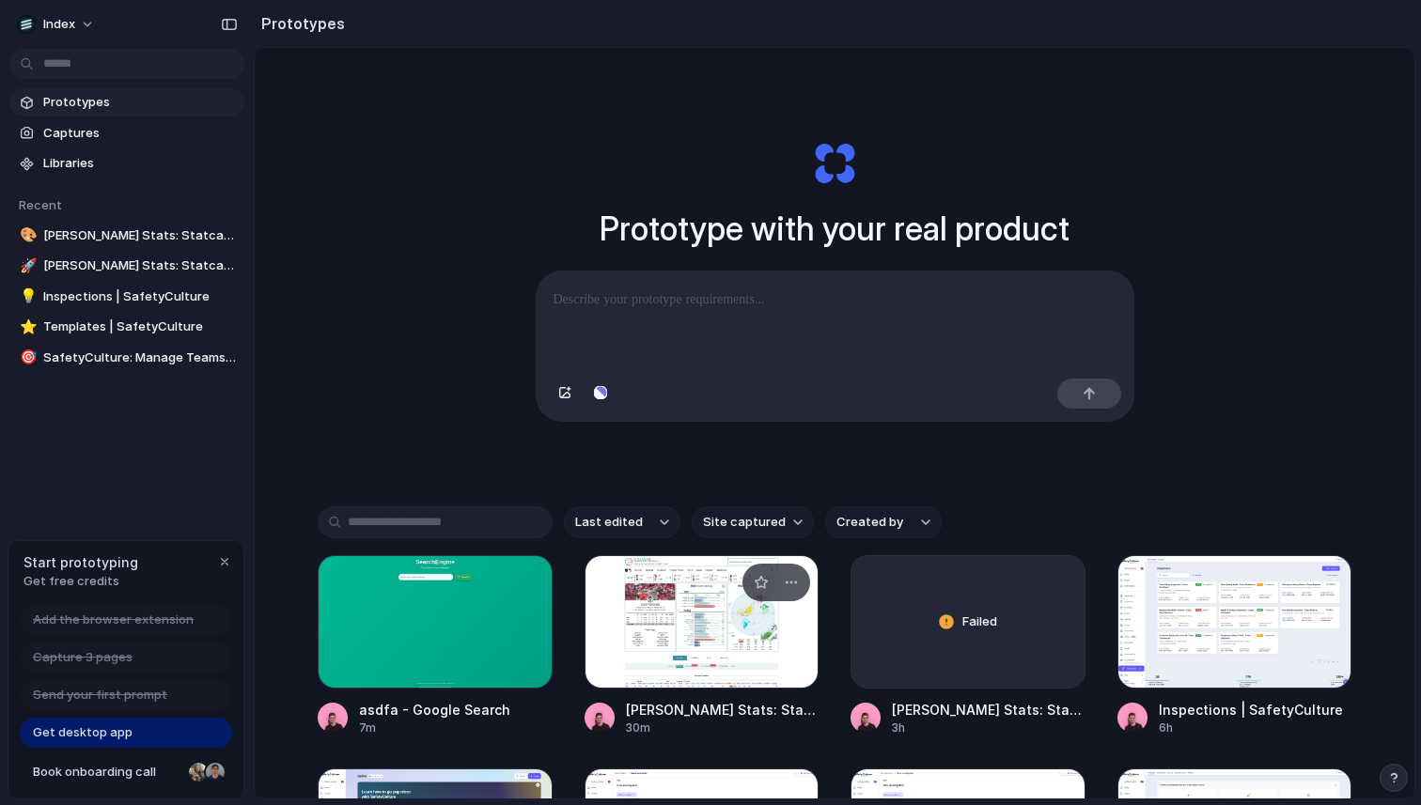
click at [638, 618] on div at bounding box center [702, 621] width 235 height 133
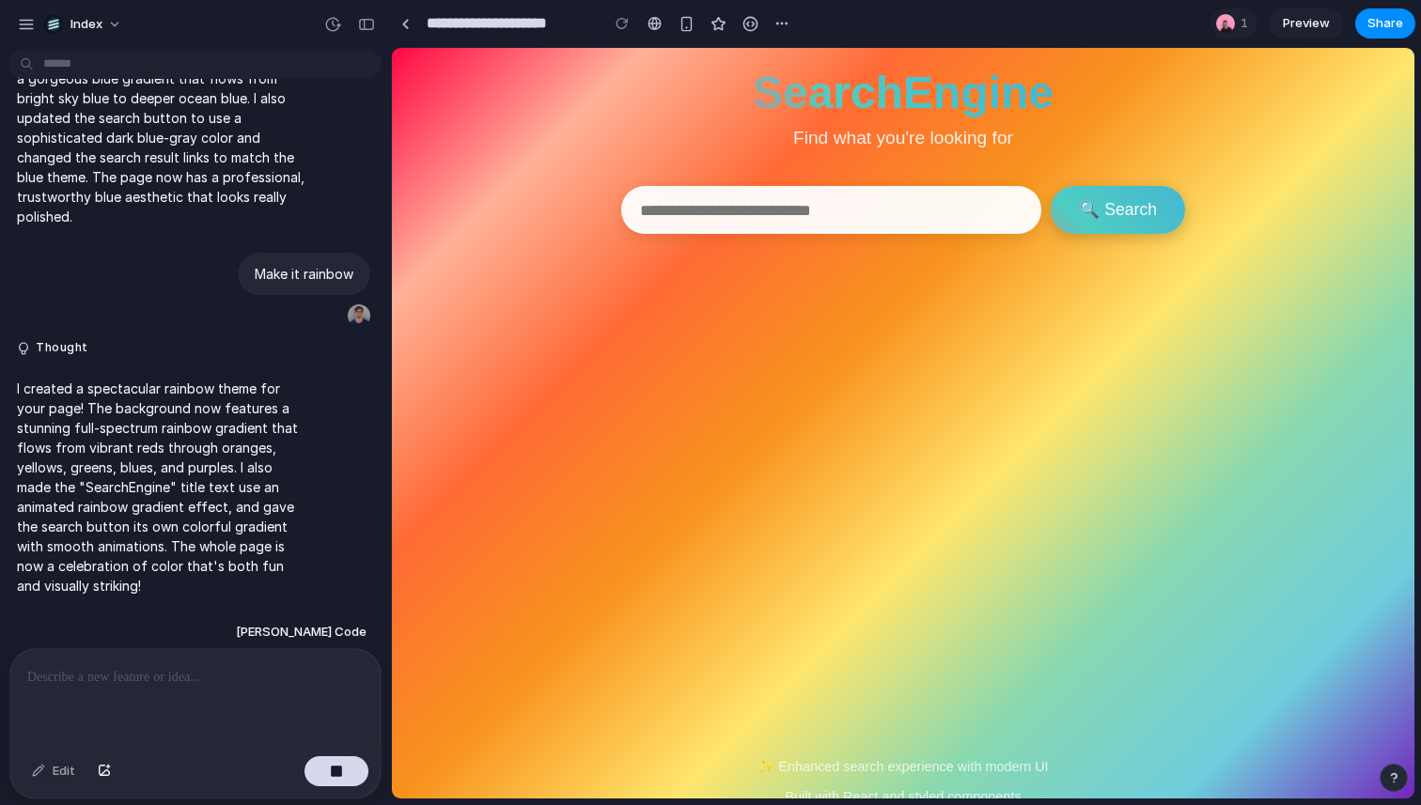
scroll to position [1371, 0]
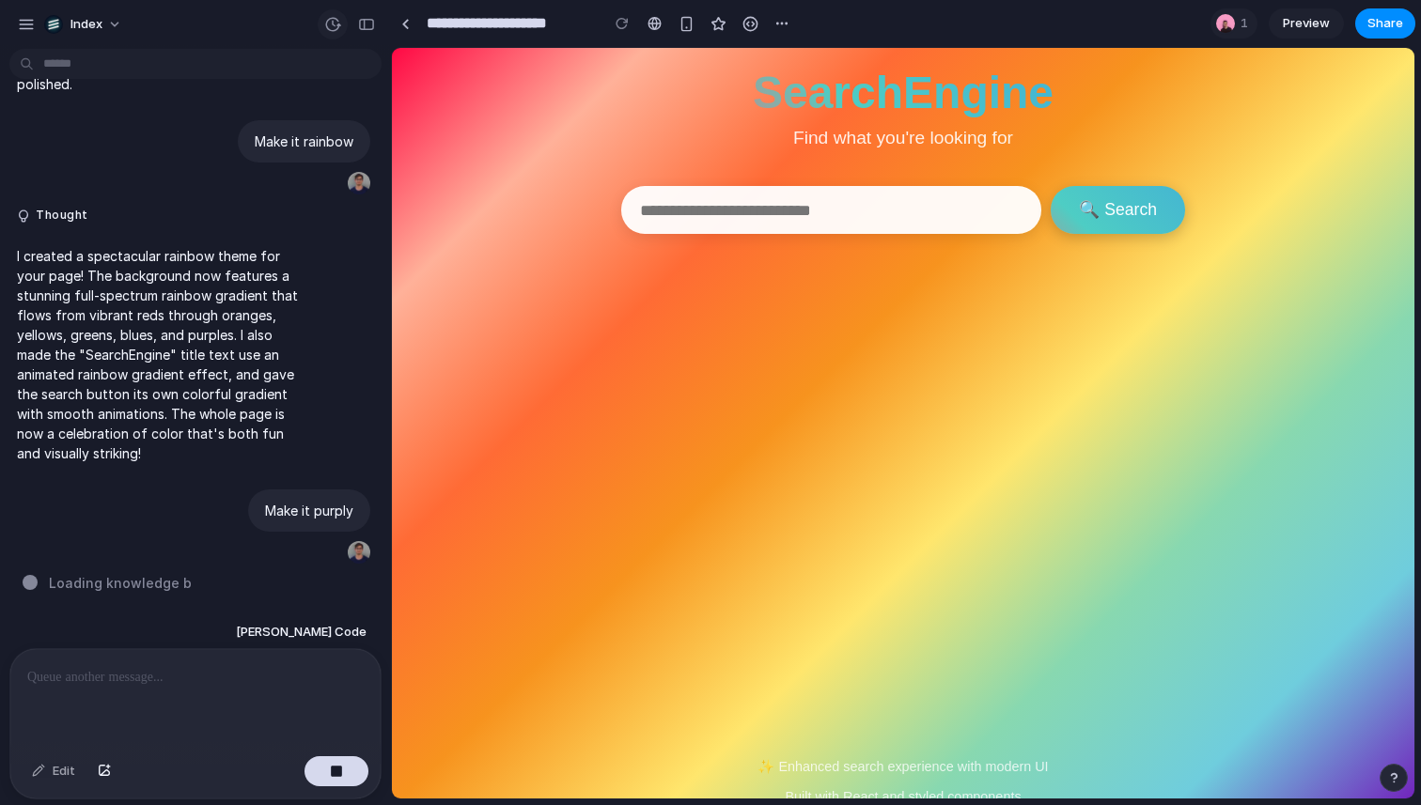
click at [337, 23] on div "button" at bounding box center [332, 24] width 17 height 17
click at [337, 23] on div "Version 6 Current Version 5 13m ago Restore Version 4 15m ago Restore Version 3…" at bounding box center [710, 402] width 1421 height 805
